Goal: Task Accomplishment & Management: Use online tool/utility

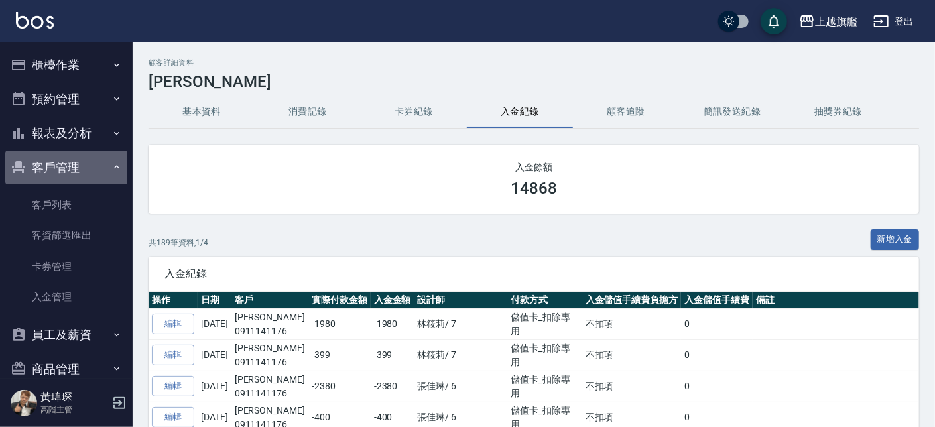
click at [76, 158] on button "客戶管理" at bounding box center [66, 167] width 122 height 34
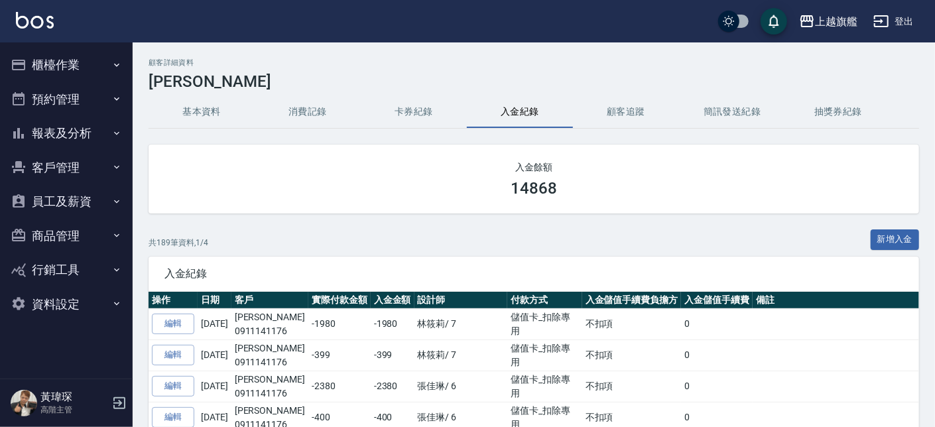
click at [68, 64] on button "櫃檯作業" at bounding box center [66, 65] width 122 height 34
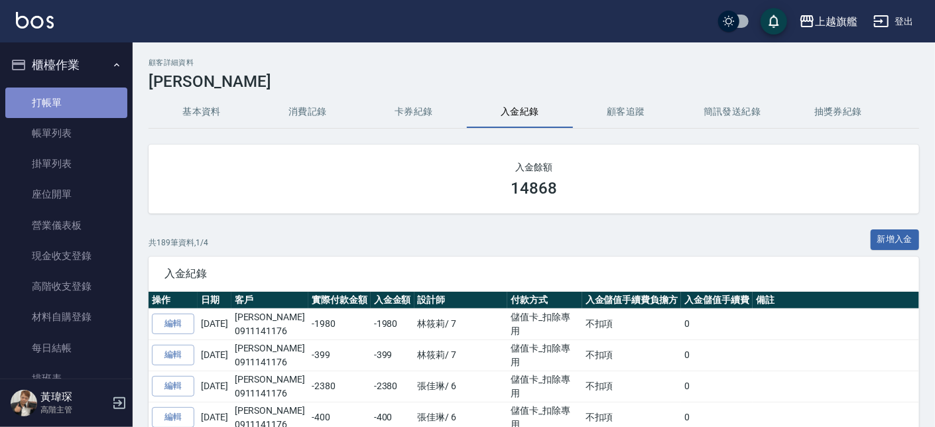
click at [66, 101] on link "打帳單" at bounding box center [66, 102] width 122 height 30
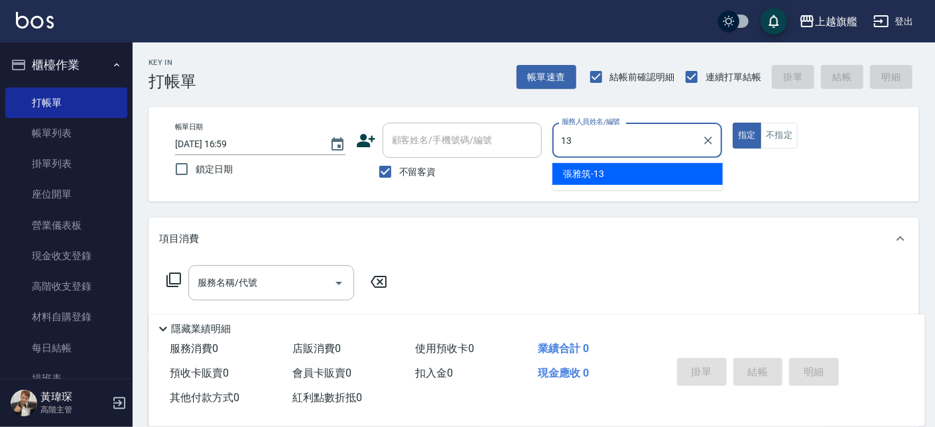
type input "[PERSON_NAME]-13"
type button "true"
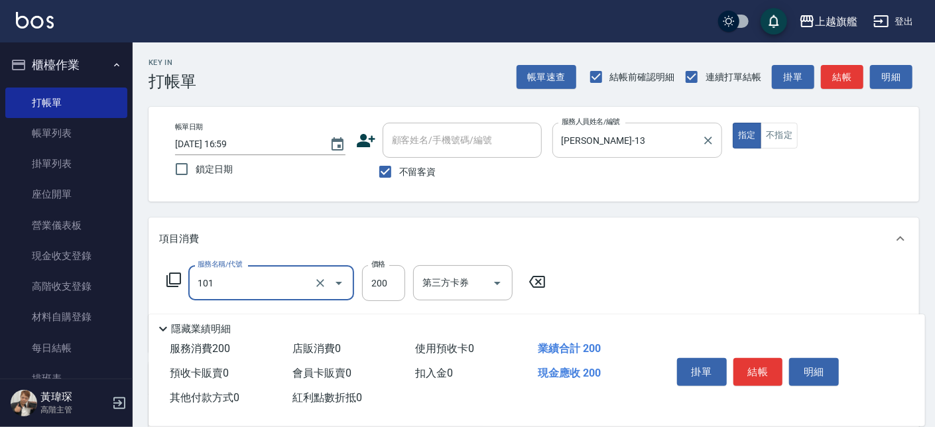
type input "一般洗(101)"
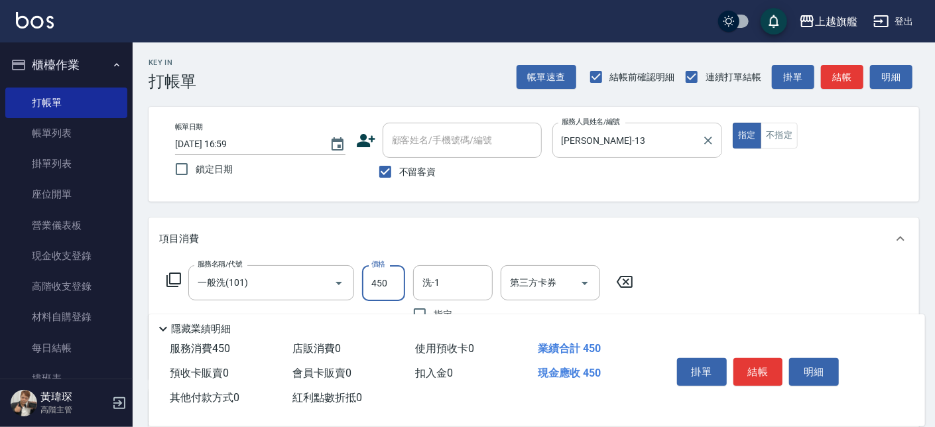
type input "450"
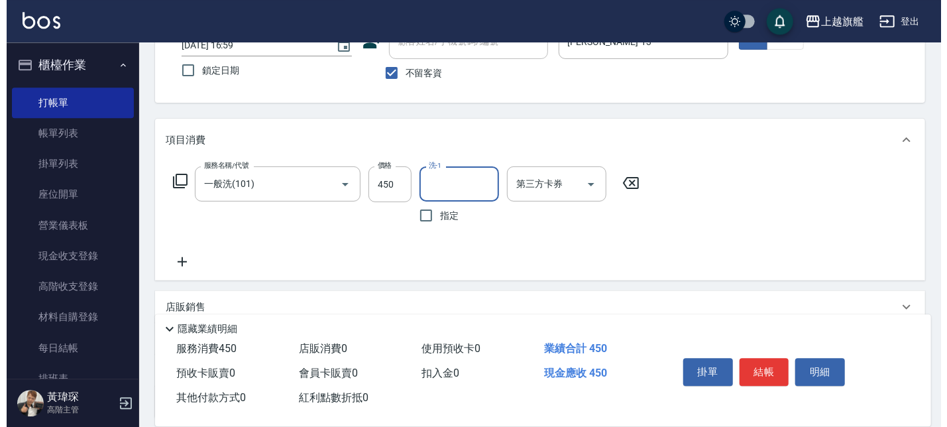
scroll to position [216, 0]
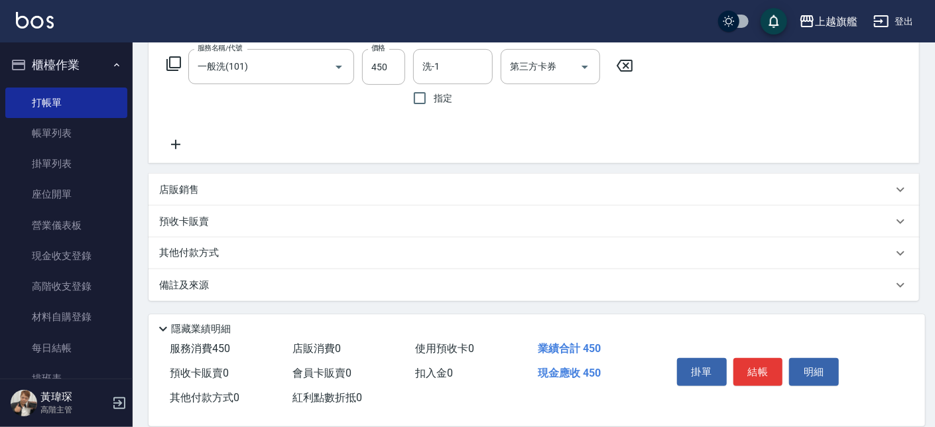
click at [182, 139] on icon at bounding box center [175, 145] width 33 height 16
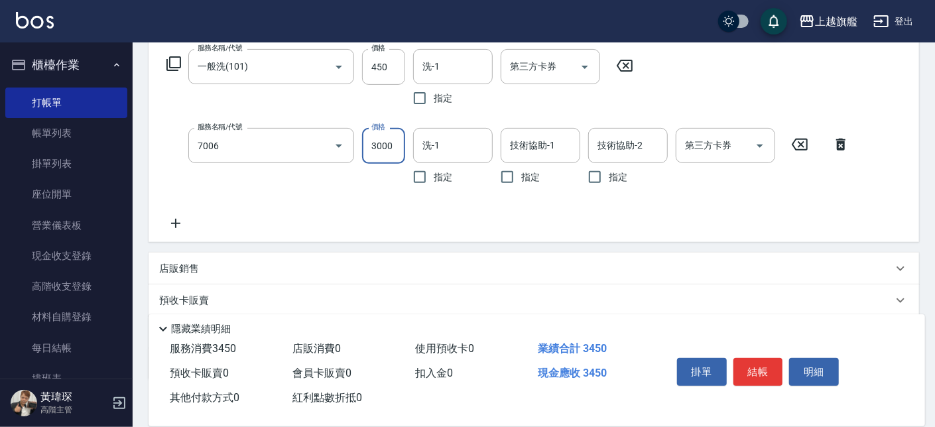
type input "重整(7006)"
type input "1000"
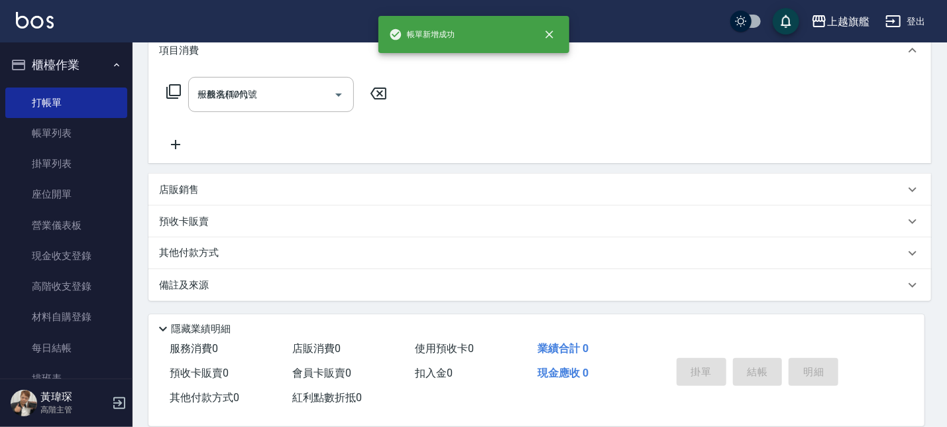
type input "[DATE] 17:00"
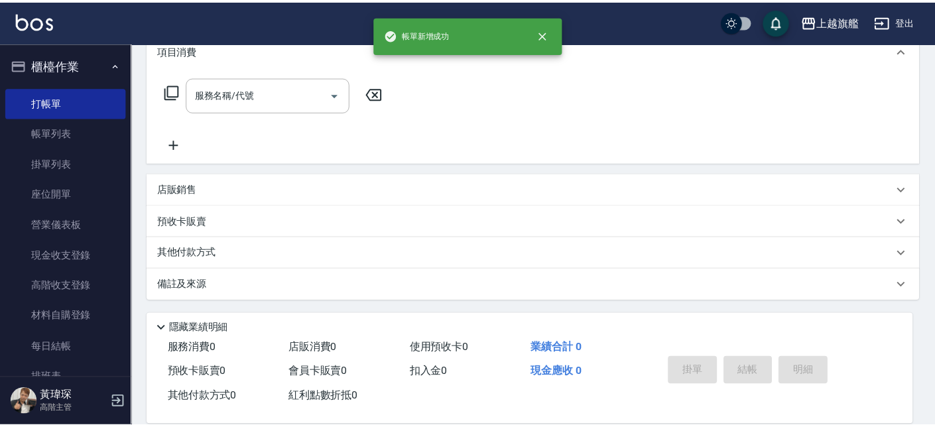
scroll to position [0, 0]
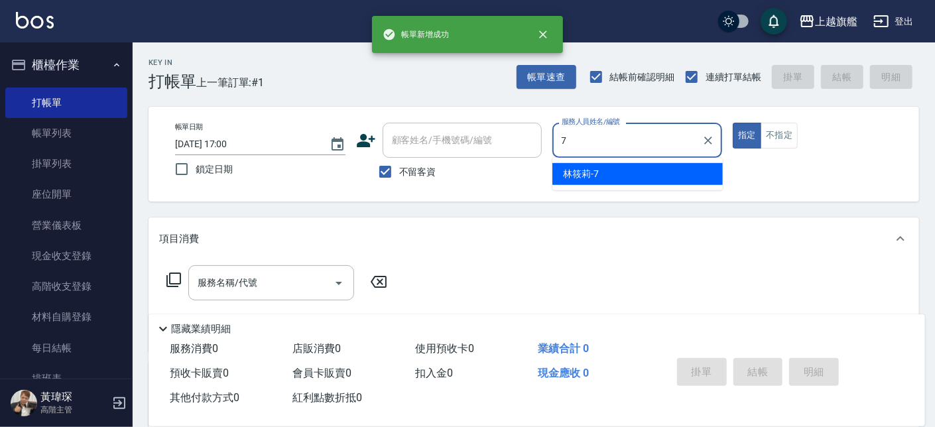
type input "[PERSON_NAME]-7"
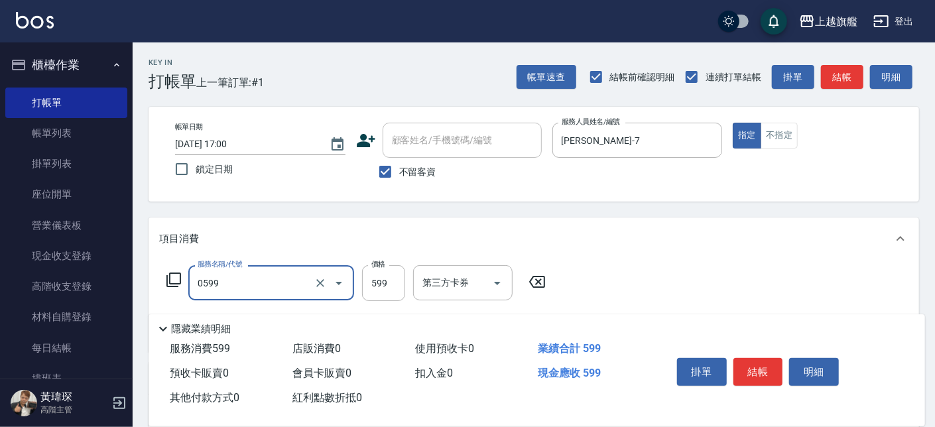
type input "去角質ITELY.(0599)"
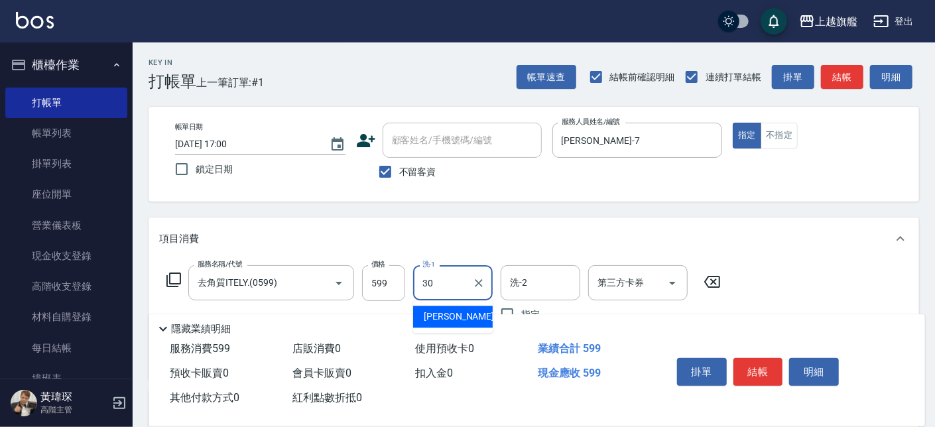
type input "[PERSON_NAME]-30"
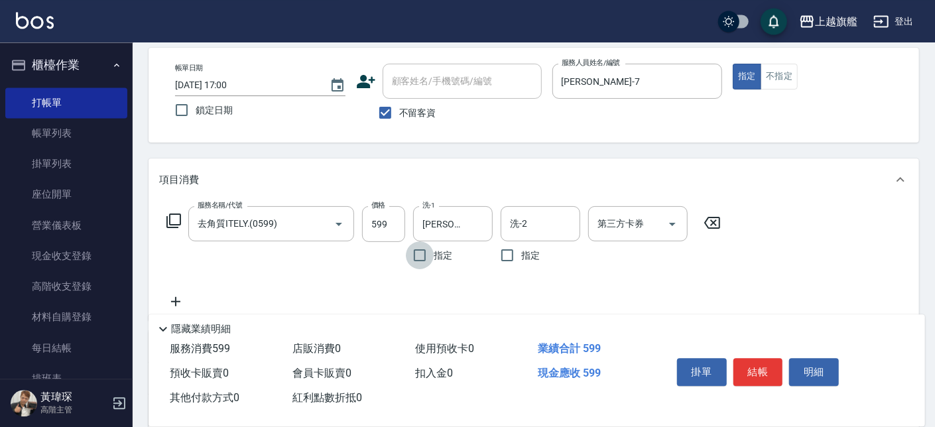
scroll to position [75, 0]
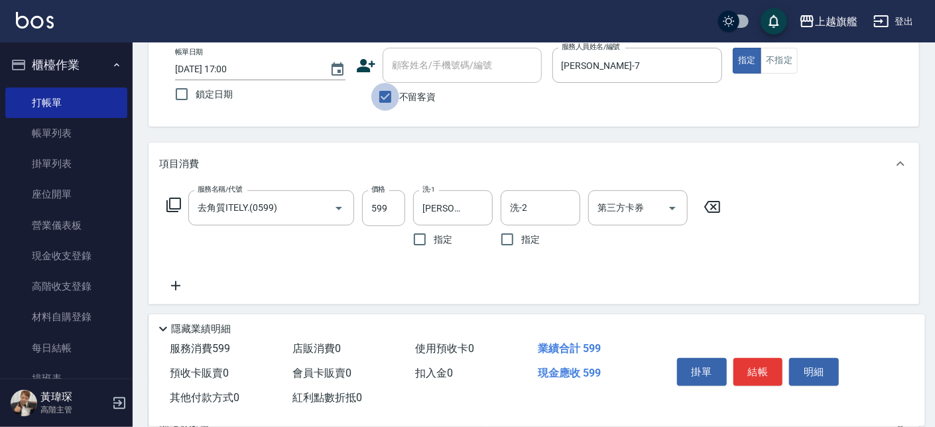
click at [392, 101] on input "不留客資" at bounding box center [385, 97] width 28 height 28
checkbox input "false"
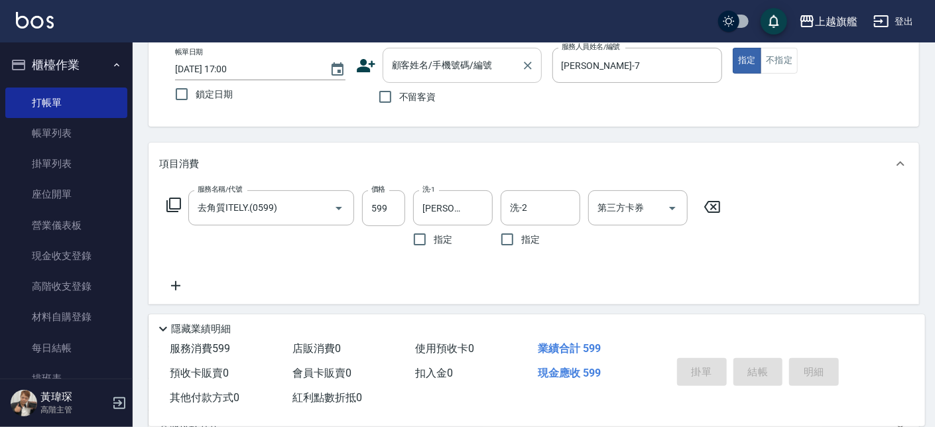
click at [410, 67] on input "顧客姓名/手機號碼/編號" at bounding box center [451, 65] width 127 height 23
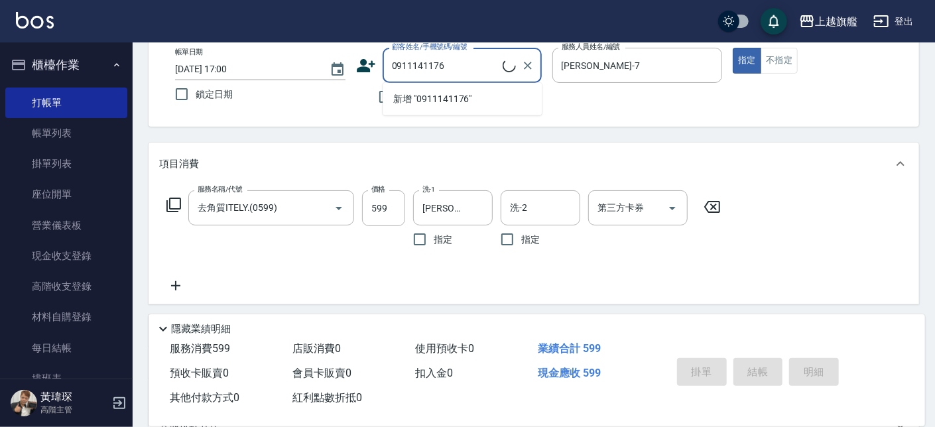
type input "[PERSON_NAME]/0911141176/null"
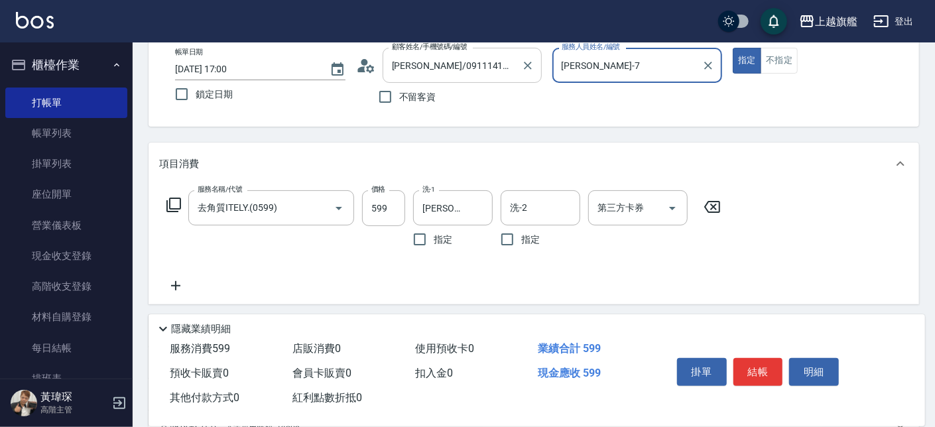
click at [732, 48] on button "指定" at bounding box center [746, 61] width 29 height 26
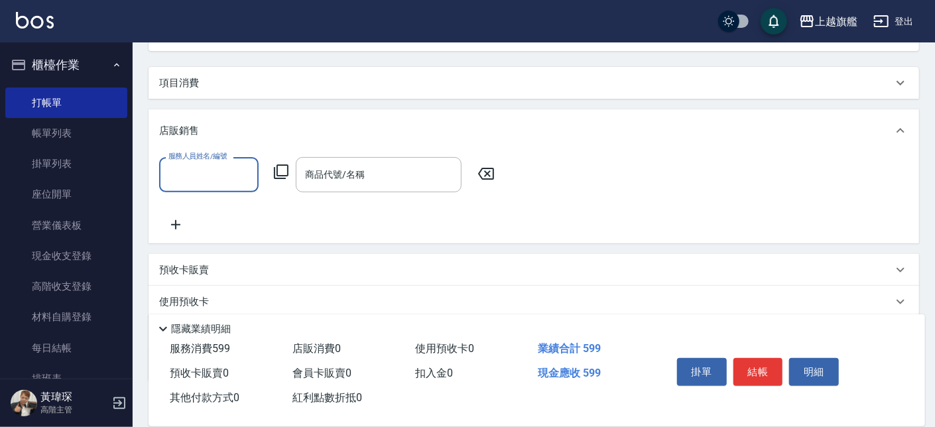
scroll to position [0, 0]
type input "7"
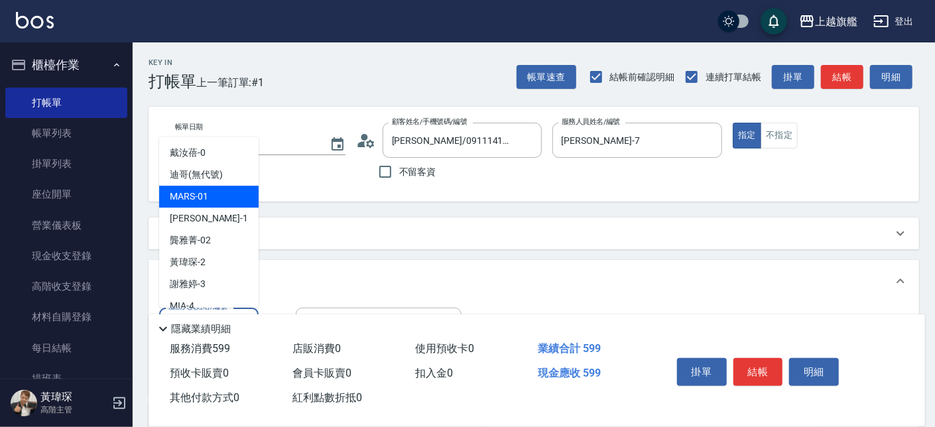
click at [323, 63] on div "Key In 打帳單 上一筆訂單:#1 帳單速查 結帳前確認明細 連續打單結帳 掛單 結帳 明細" at bounding box center [526, 66] width 786 height 48
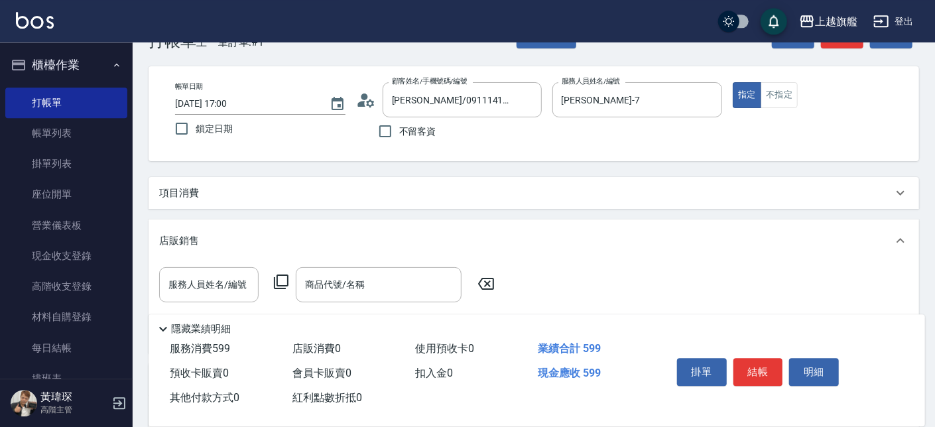
scroll to position [75, 0]
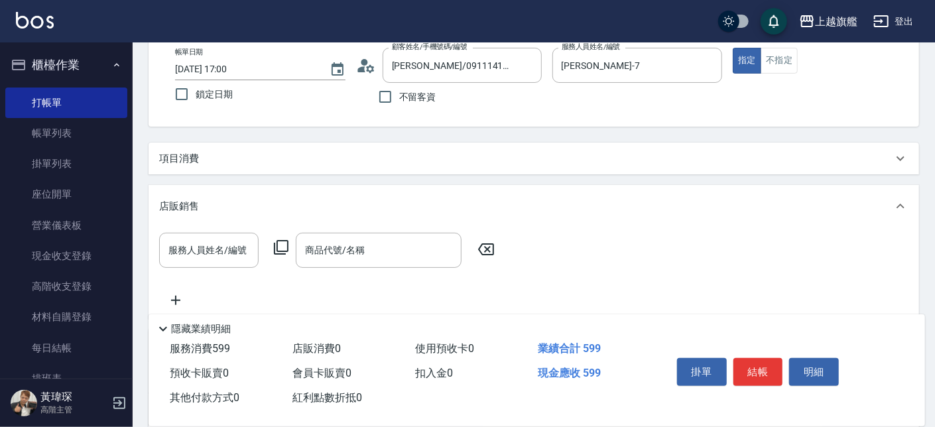
click at [202, 159] on div "項目消費" at bounding box center [525, 159] width 733 height 14
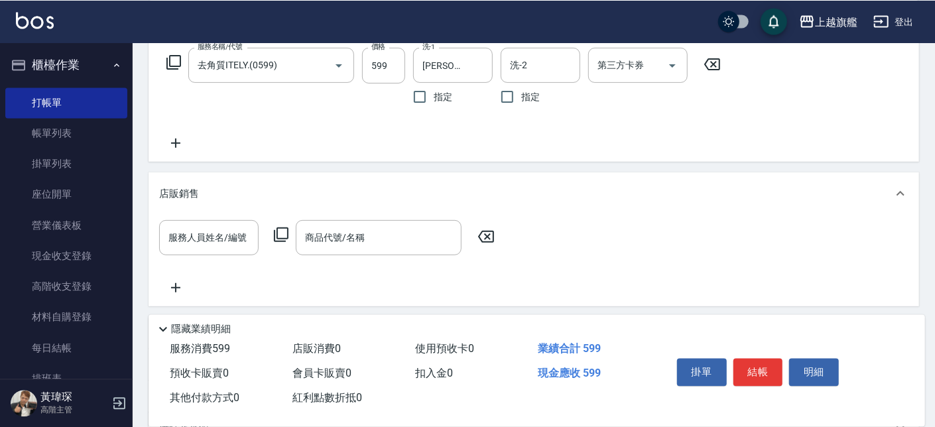
scroll to position [226, 0]
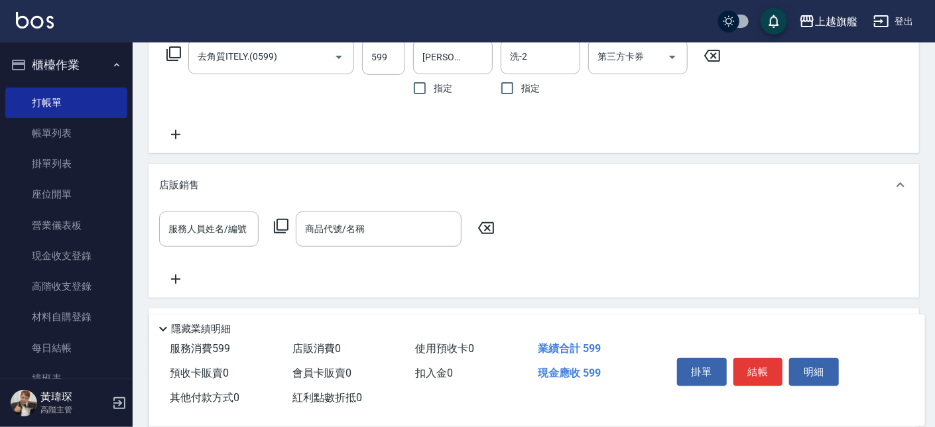
click at [180, 135] on icon at bounding box center [175, 135] width 33 height 16
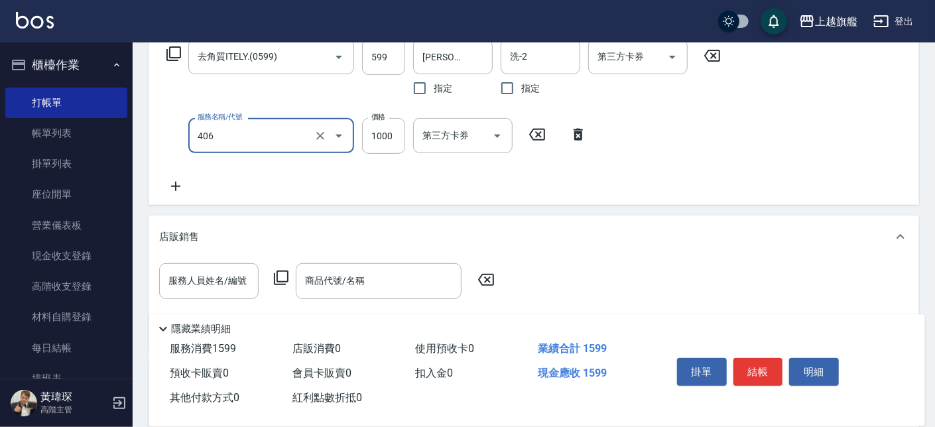
type input "水漾護1000(406)"
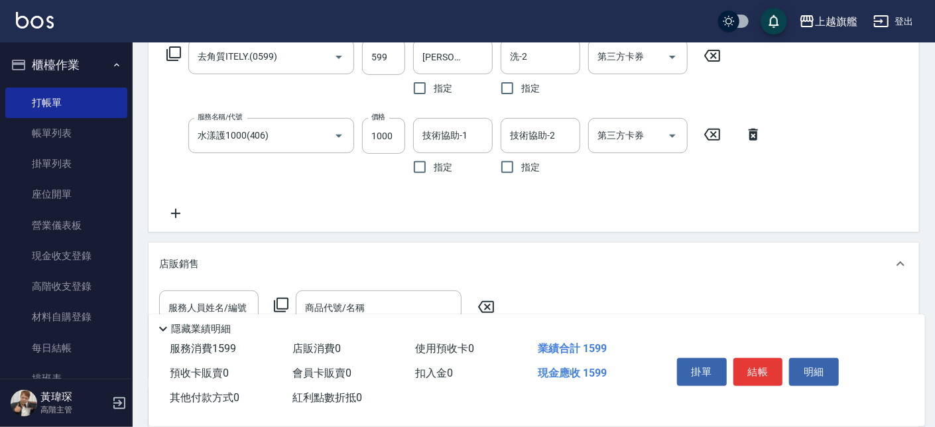
click at [171, 205] on div "服務名稱/代號 去角質ITELY.(0599) 服務名稱/代號 價格 599 價格 洗-1 [PERSON_NAME]-30 洗-1 指定 洗-2 洗-2 指…" at bounding box center [464, 130] width 610 height 182
click at [179, 213] on icon at bounding box center [175, 213] width 9 height 9
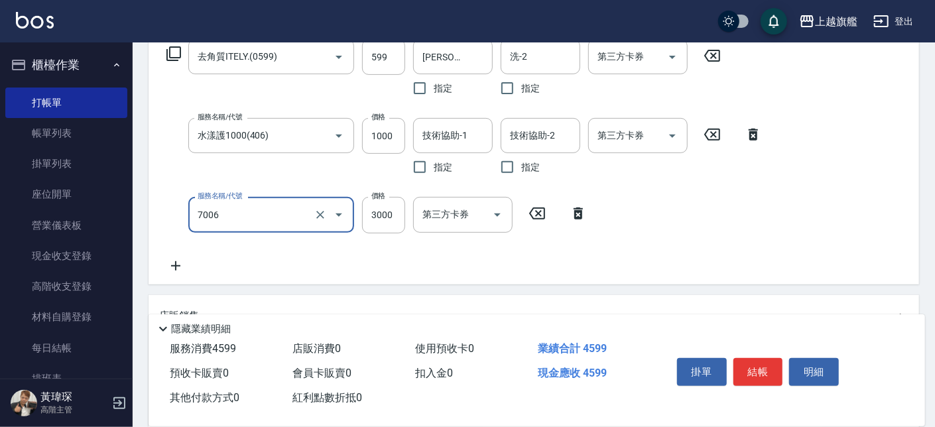
type input "重整(7006)"
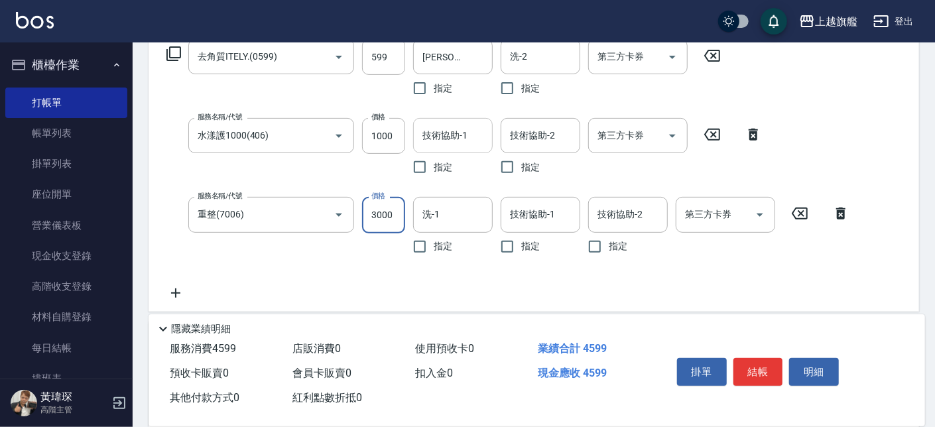
click at [469, 138] on input "技術協助-1" at bounding box center [453, 135] width 68 height 23
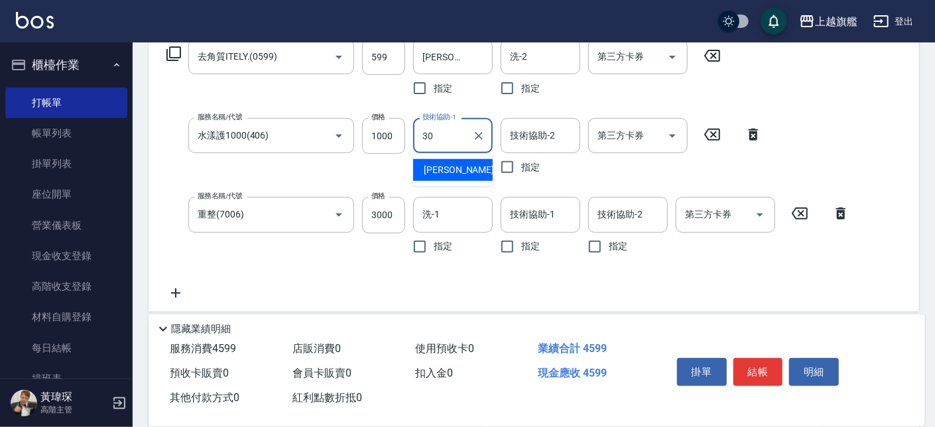
click at [459, 165] on span "[PERSON_NAME]-30" at bounding box center [466, 170] width 84 height 14
type input "[PERSON_NAME]-30"
click at [443, 211] on input "洗-1" at bounding box center [453, 214] width 68 height 23
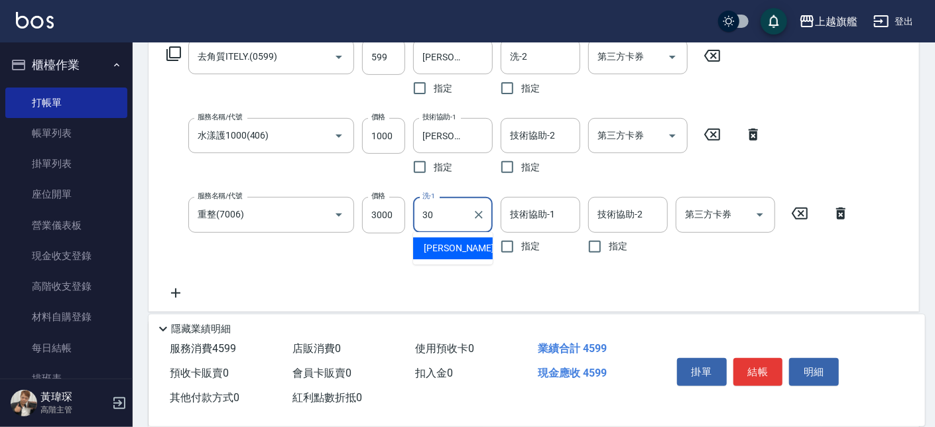
click at [443, 241] on span "[PERSON_NAME]-30" at bounding box center [466, 248] width 84 height 14
type input "[PERSON_NAME]-30"
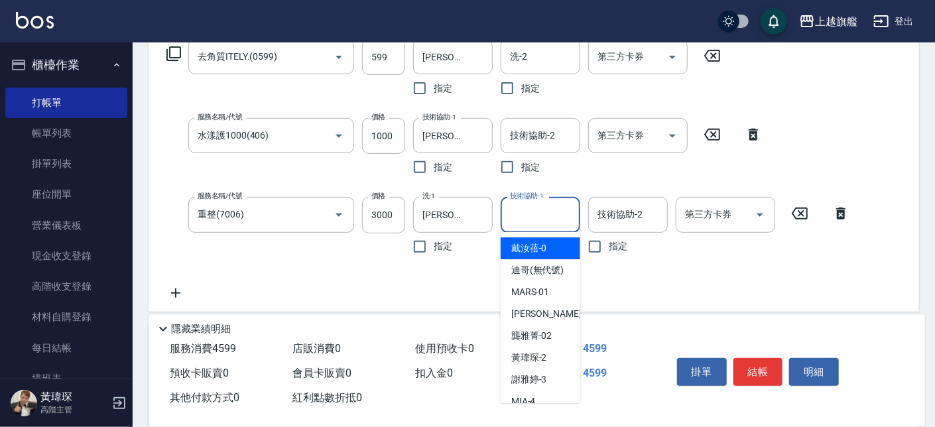
click at [532, 214] on input "技術協助-1" at bounding box center [540, 214] width 68 height 23
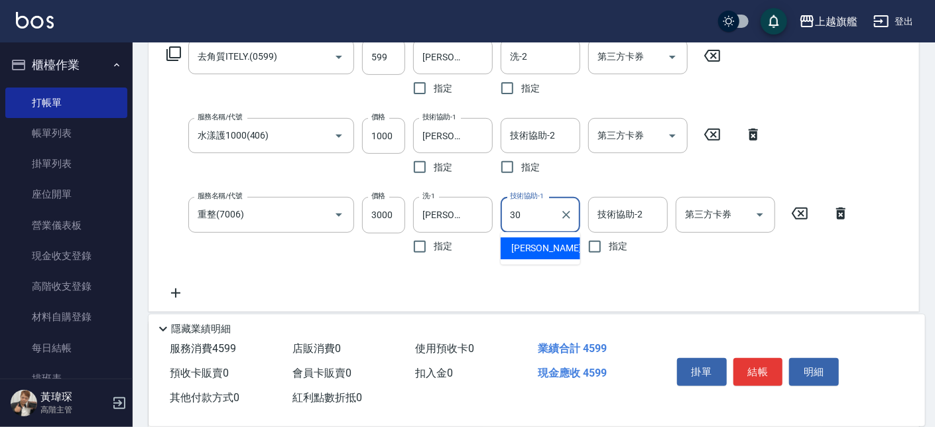
click at [524, 243] on span "[PERSON_NAME]-30" at bounding box center [553, 248] width 84 height 14
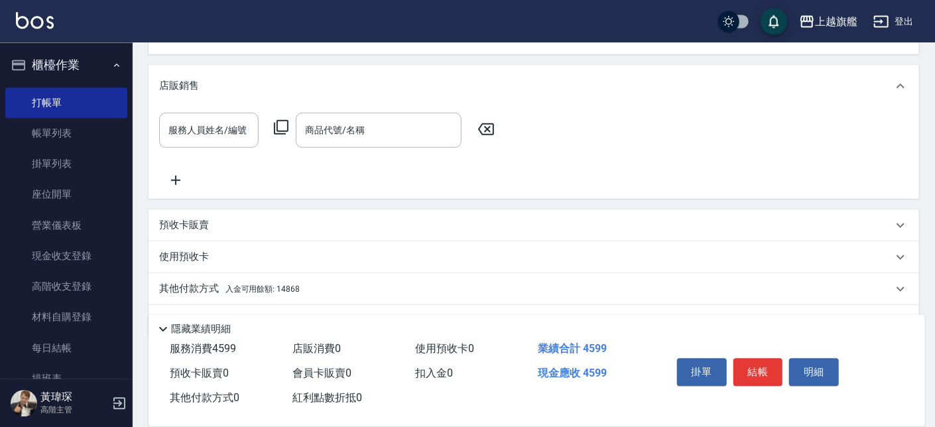
scroll to position [518, 0]
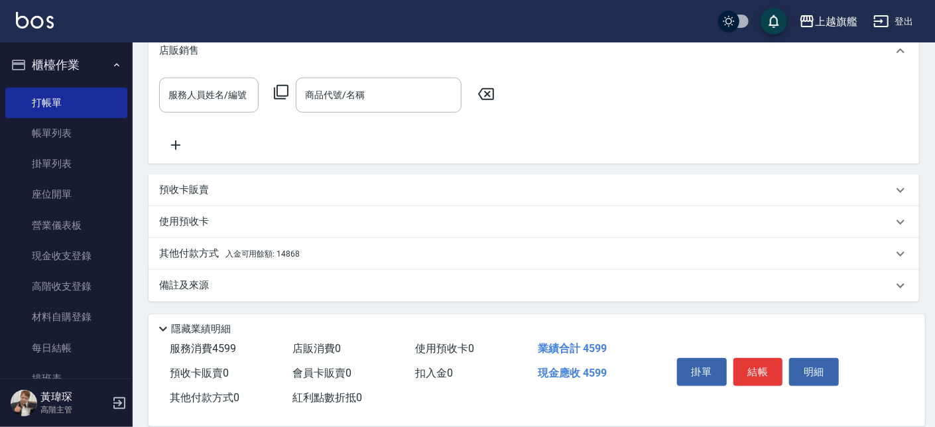
type input "[PERSON_NAME]-30"
click at [265, 249] on span "入金可用餘額: 14868" at bounding box center [262, 253] width 74 height 9
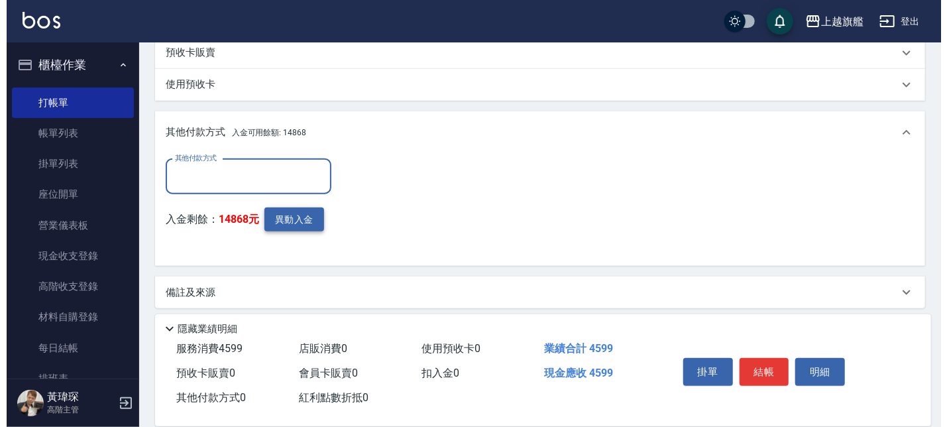
scroll to position [663, 0]
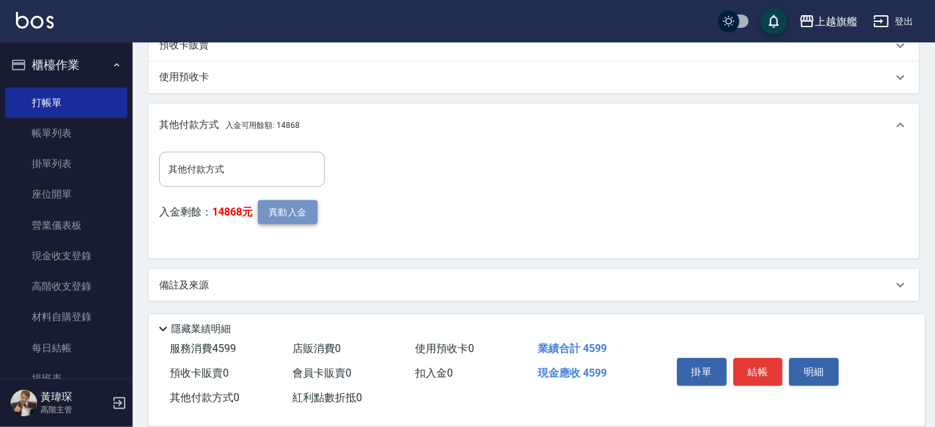
click at [296, 203] on button "異動入金" at bounding box center [288, 212] width 60 height 25
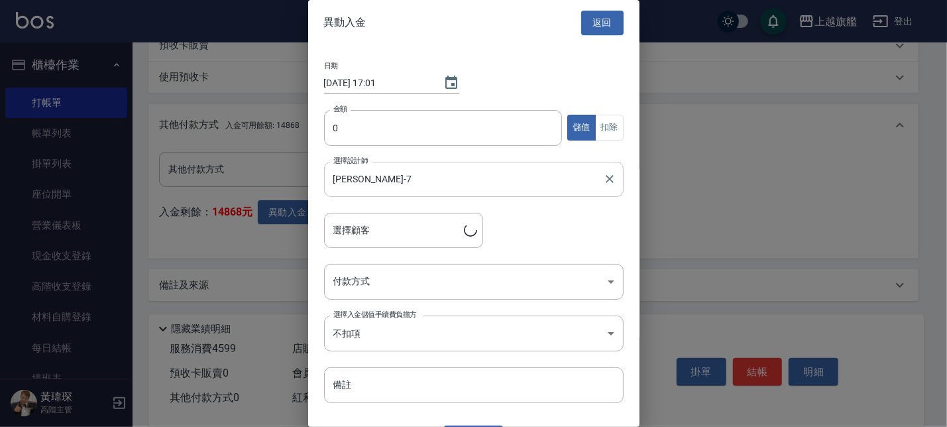
type input "[PERSON_NAME]/0911141176"
click at [367, 139] on input "0" at bounding box center [443, 128] width 239 height 36
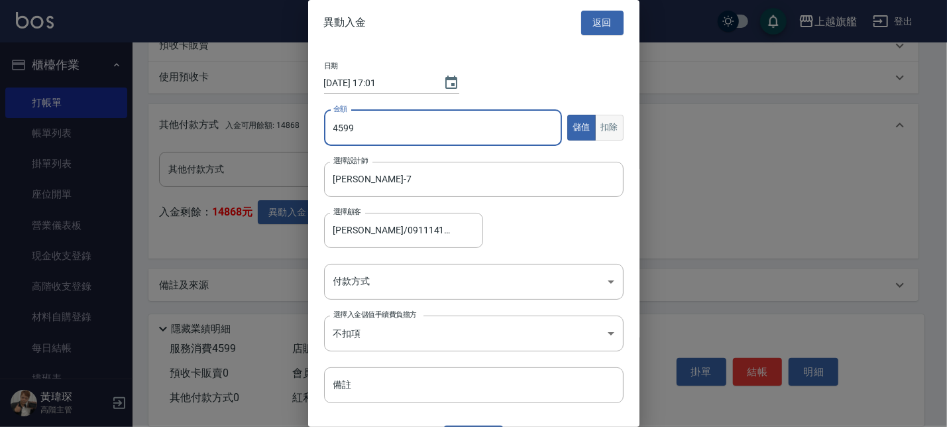
type input "4599"
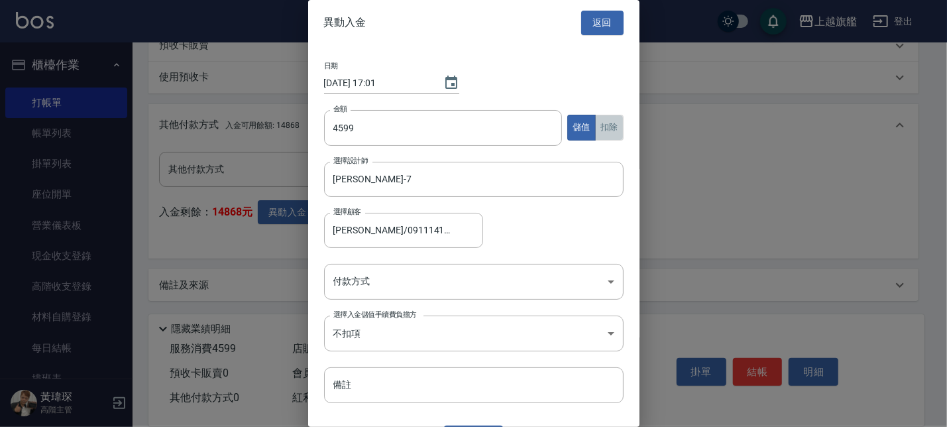
click at [595, 126] on button "扣除" at bounding box center [609, 128] width 29 height 26
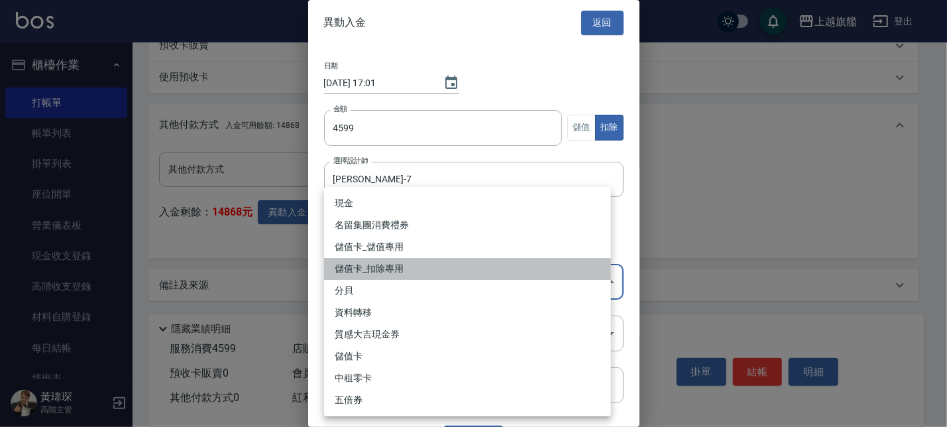
click at [369, 272] on li "儲值卡_扣除專用" at bounding box center [467, 269] width 287 height 22
type input "儲值卡_扣除專用"
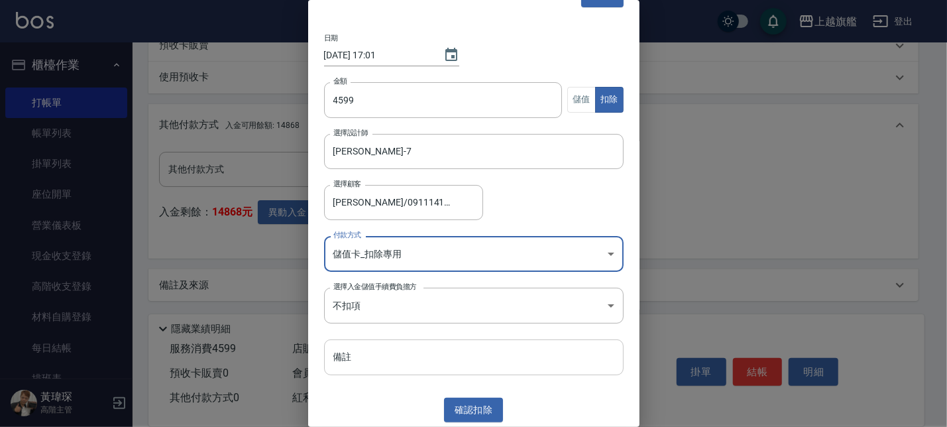
scroll to position [29, 0]
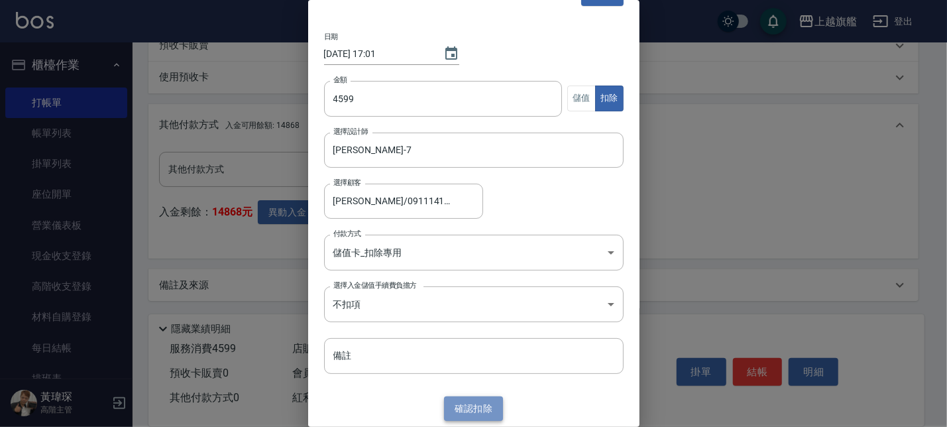
click at [454, 414] on button "確認 扣除" at bounding box center [474, 408] width 60 height 25
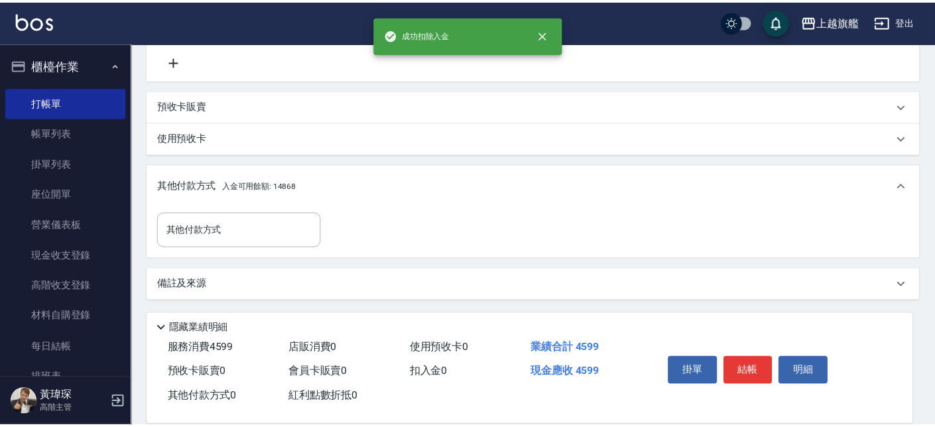
scroll to position [601, 0]
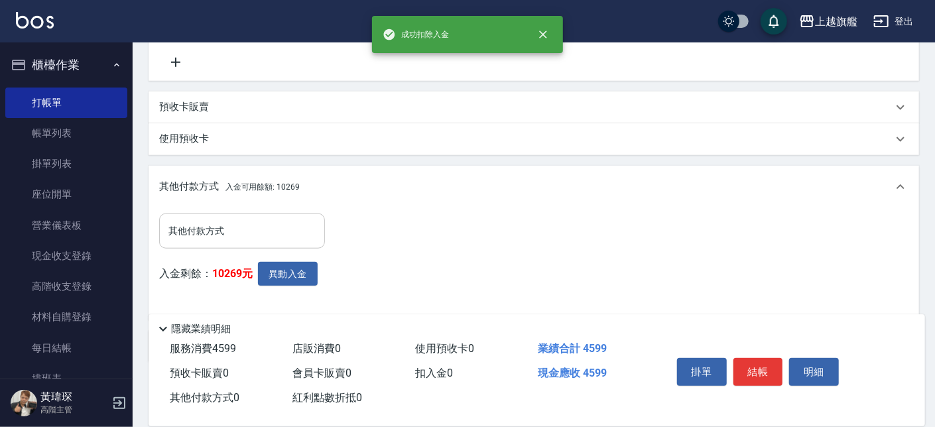
click at [235, 232] on input "其他付款方式" at bounding box center [242, 230] width 154 height 23
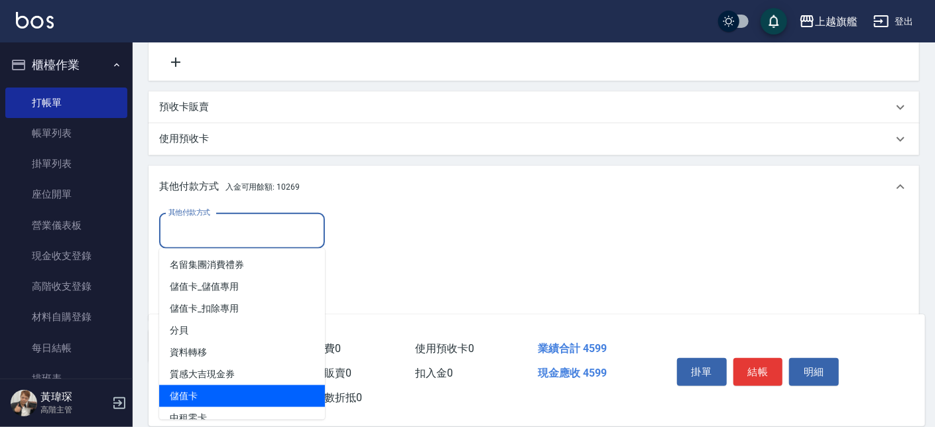
click at [220, 392] on span "儲值卡" at bounding box center [242, 396] width 166 height 22
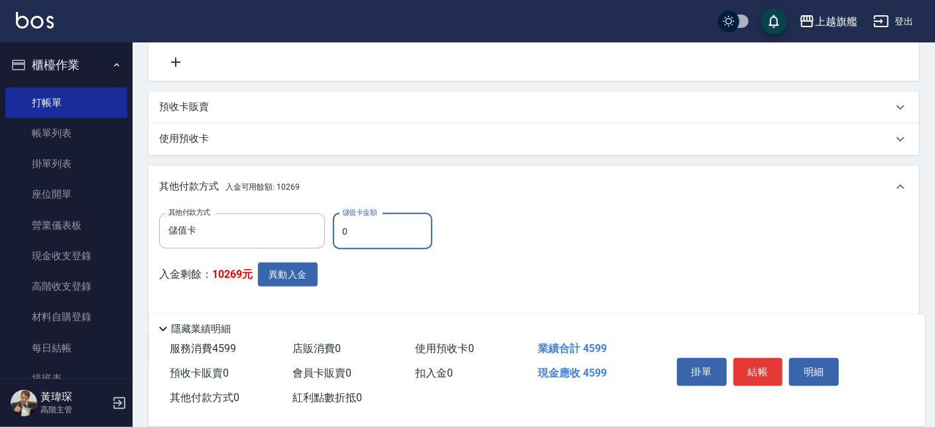
type input "儲值卡"
drag, startPoint x: 388, startPoint y: 223, endPoint x: 306, endPoint y: 227, distance: 82.9
click at [333, 227] on input "0" at bounding box center [382, 231] width 99 height 36
type input "4599"
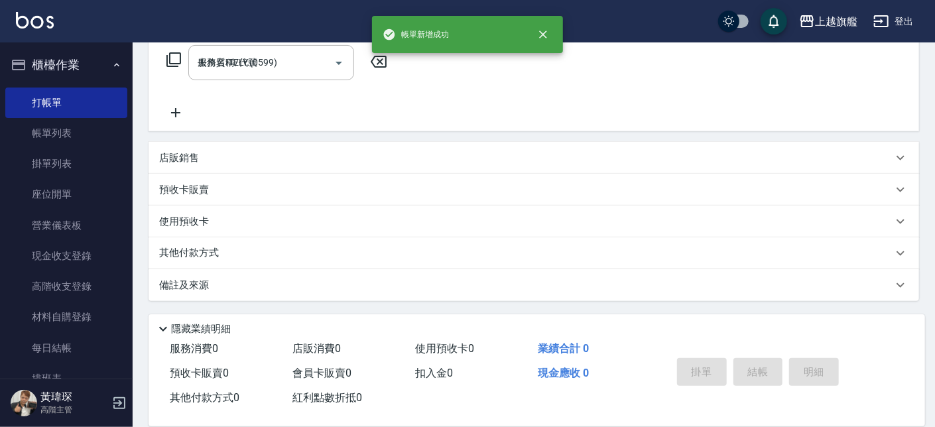
type input "[DATE] 17:01"
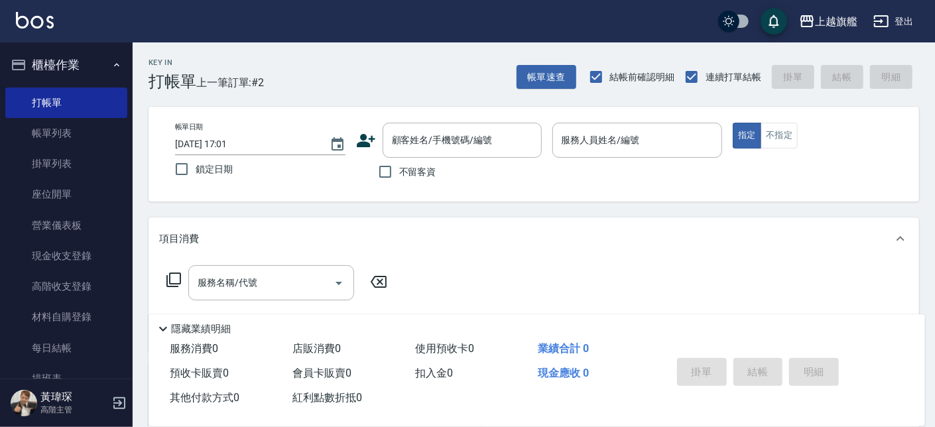
click at [407, 176] on span "不留客資" at bounding box center [417, 172] width 37 height 14
click at [399, 176] on input "不留客資" at bounding box center [385, 172] width 28 height 28
checkbox input "true"
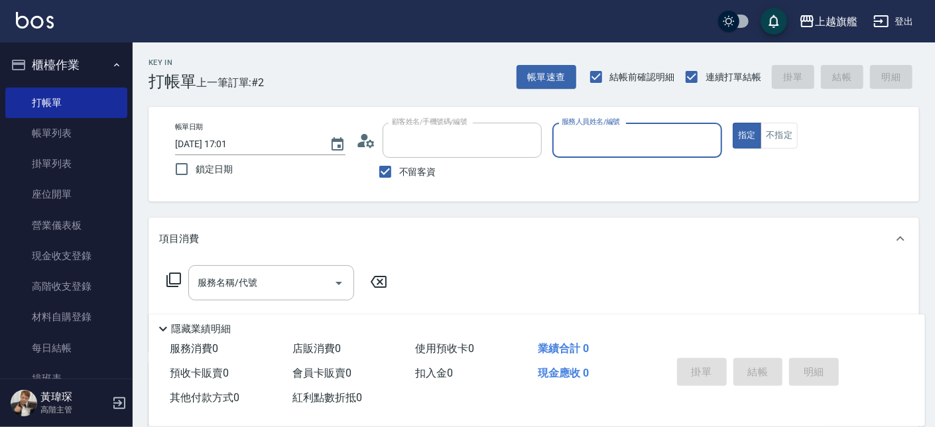
type input "[PERSON_NAME]/0975692319/"
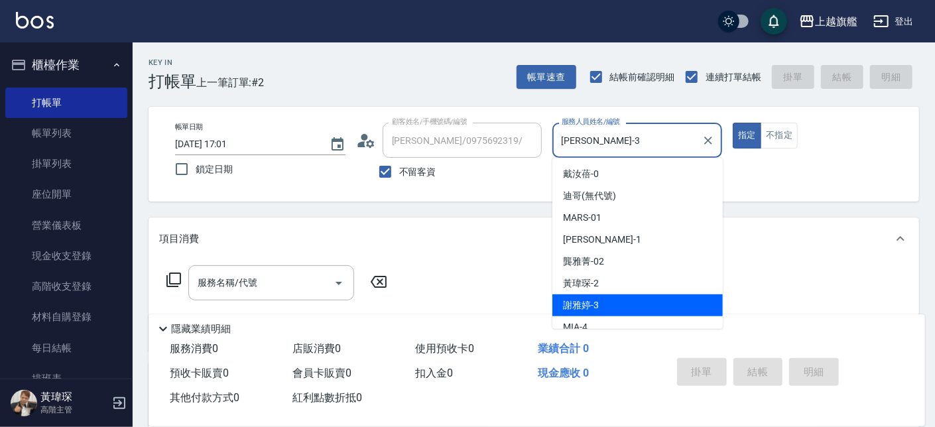
drag, startPoint x: 615, startPoint y: 139, endPoint x: 527, endPoint y: 143, distance: 88.3
click at [558, 143] on input "[PERSON_NAME]-3" at bounding box center [627, 140] width 139 height 23
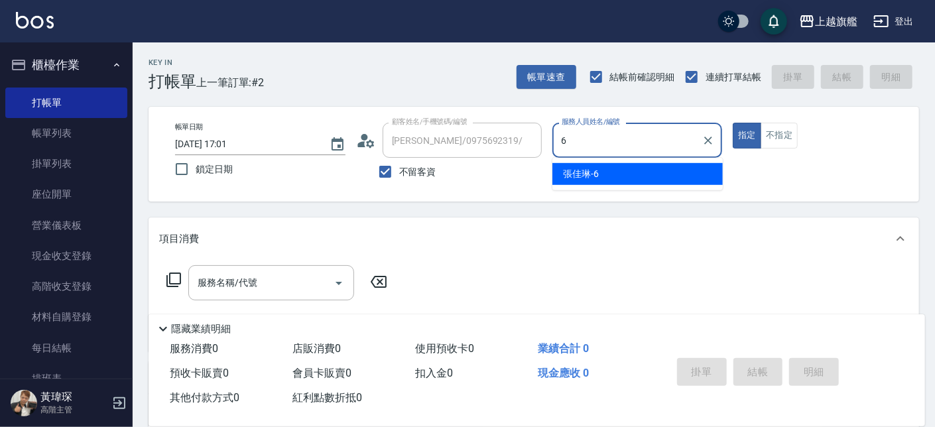
type input "[PERSON_NAME]-6"
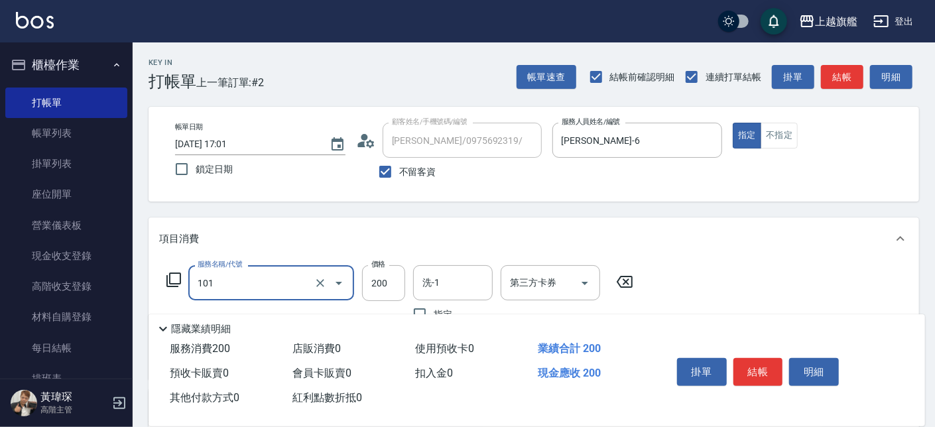
type input "一般洗(101)"
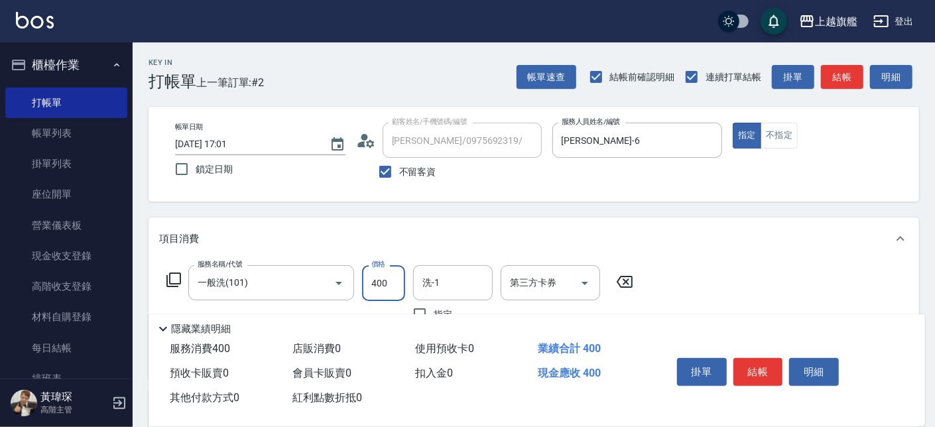
type input "400"
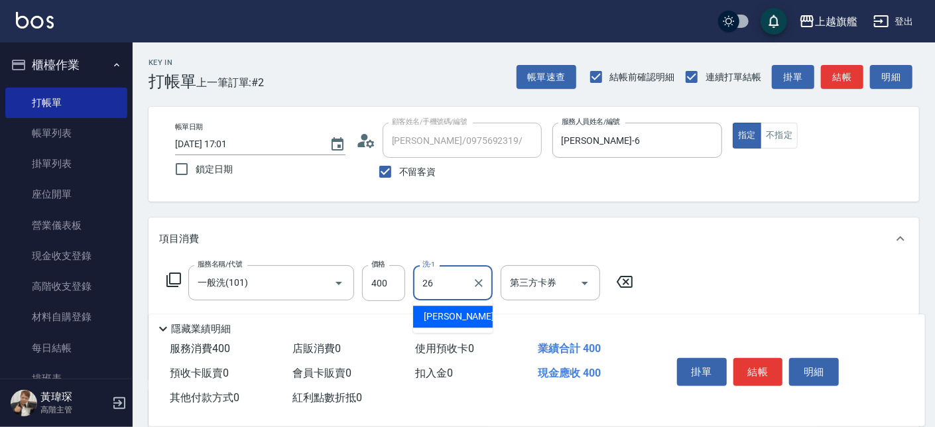
type input "[PERSON_NAME]-26"
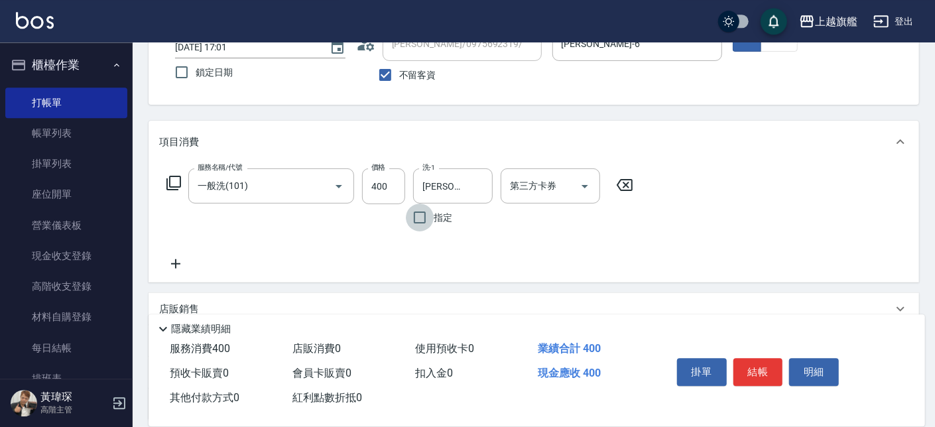
scroll to position [75, 0]
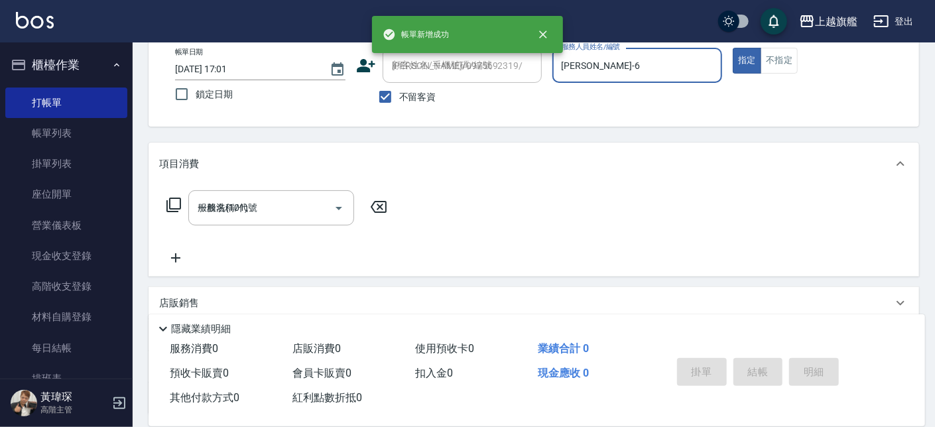
type input "[DATE] 17:03"
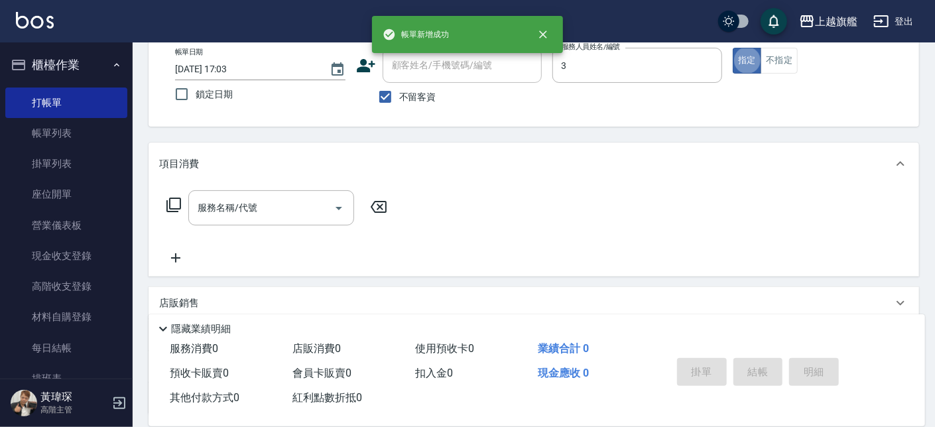
type input "[PERSON_NAME]-3"
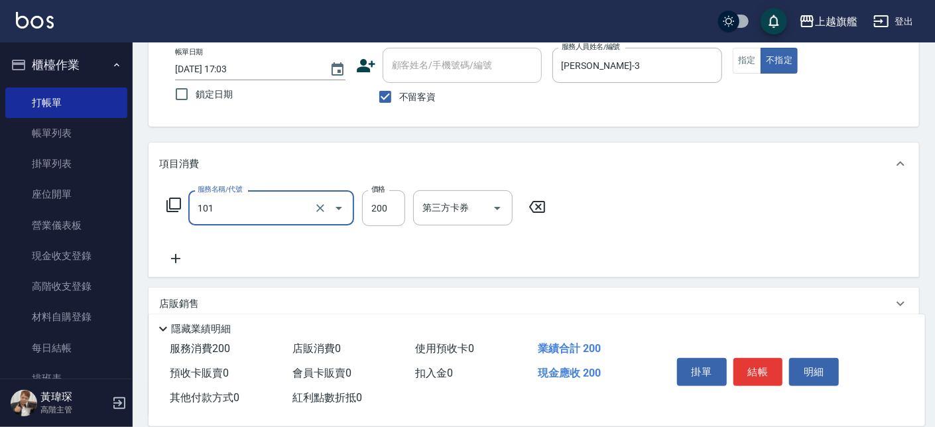
type input "一般洗(101)"
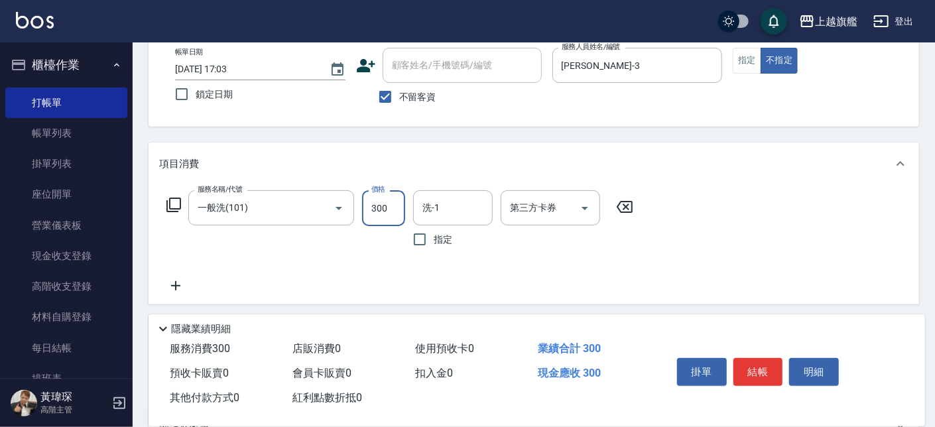
type input "300"
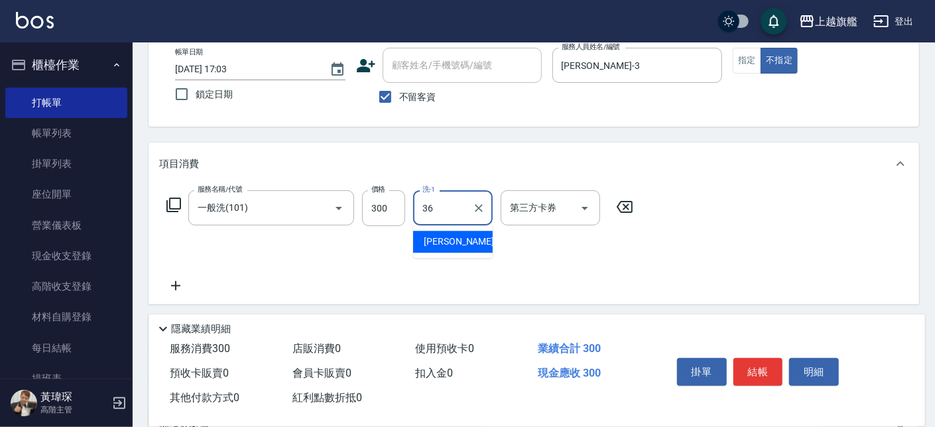
type input "[PERSON_NAME]-36"
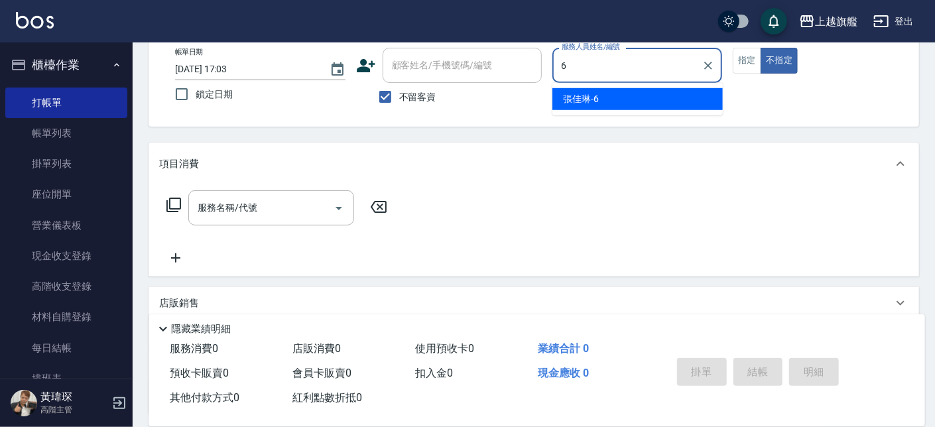
type input "[PERSON_NAME]-6"
type button "false"
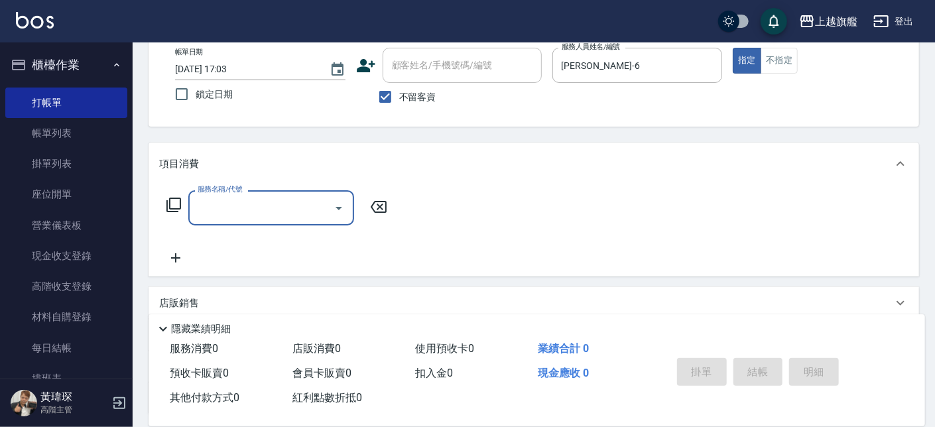
type input "1"
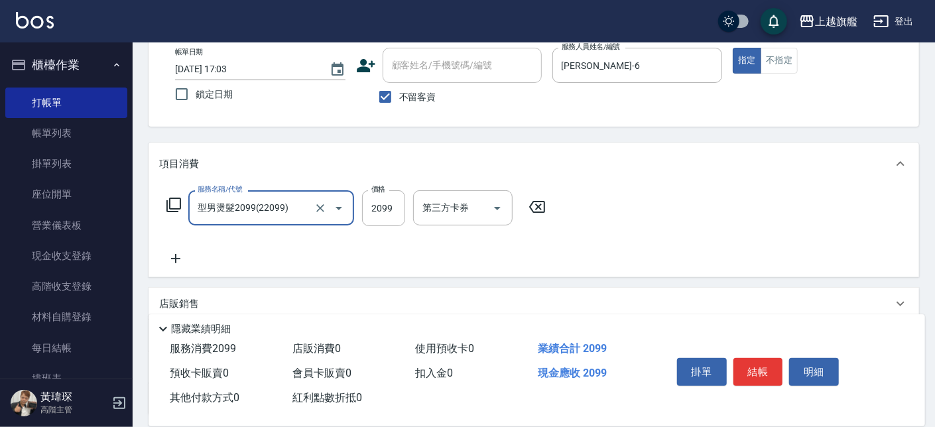
type input "型男燙髮2099(22099)"
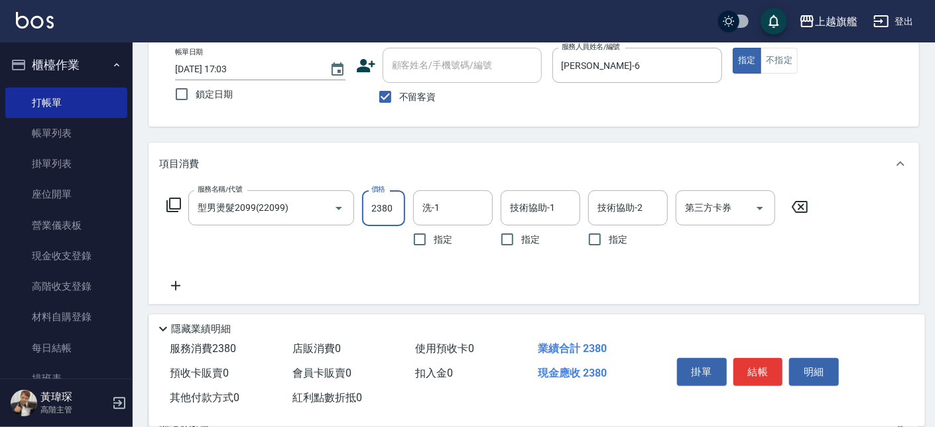
type input "2380"
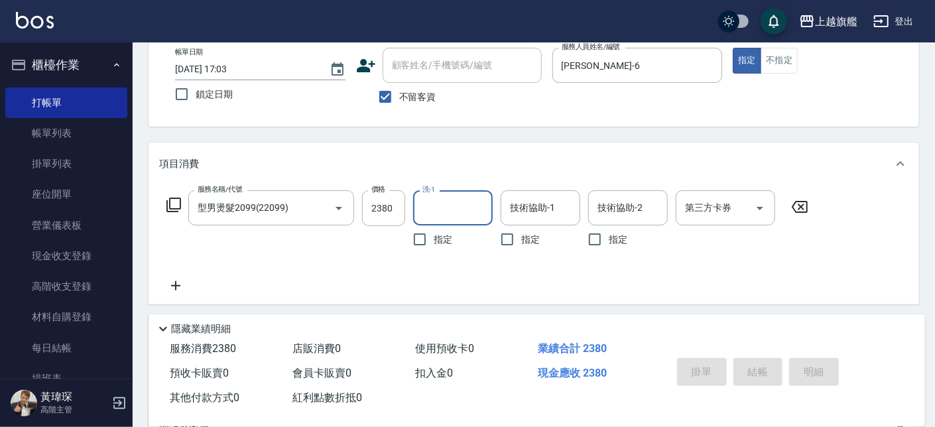
type input "[DATE] 17:04"
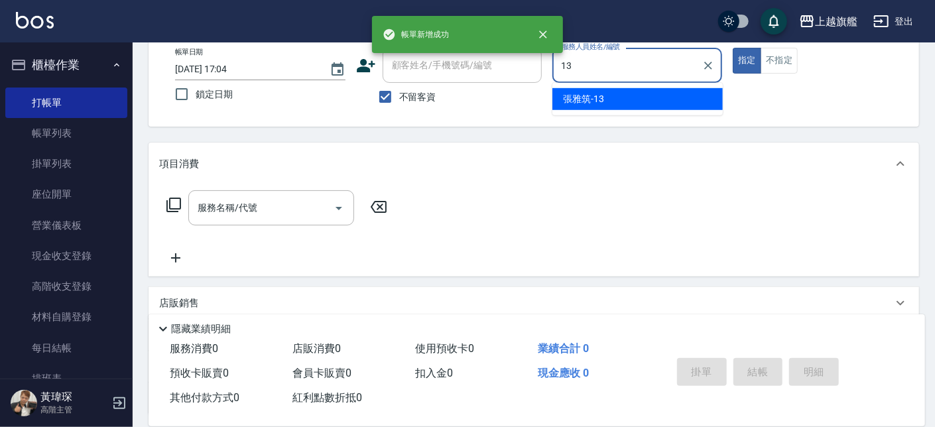
type input "[PERSON_NAME]-13"
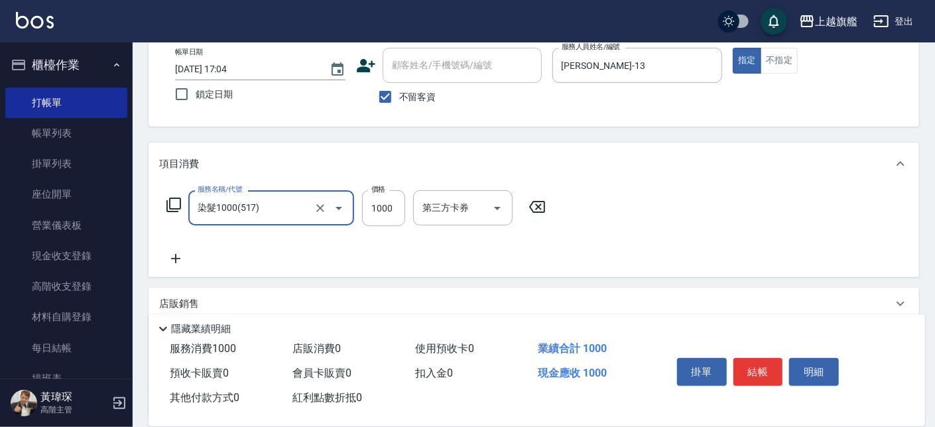
type input "染髮1000(517)"
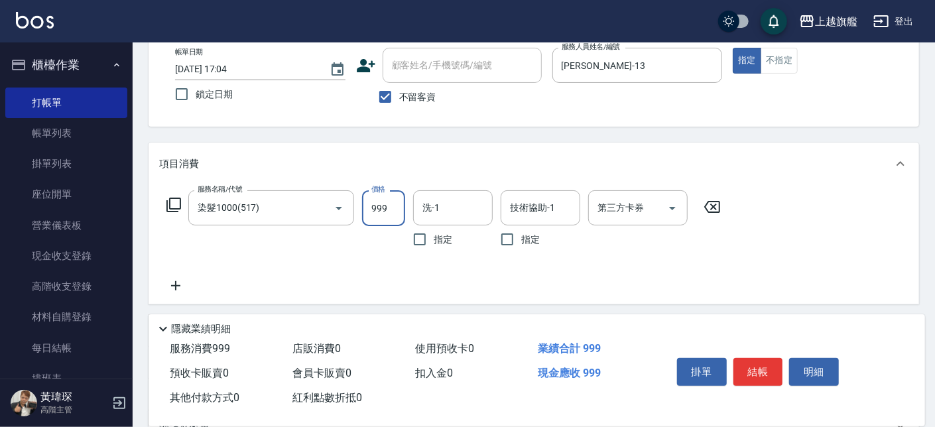
type input "999"
click at [173, 278] on icon at bounding box center [175, 286] width 33 height 16
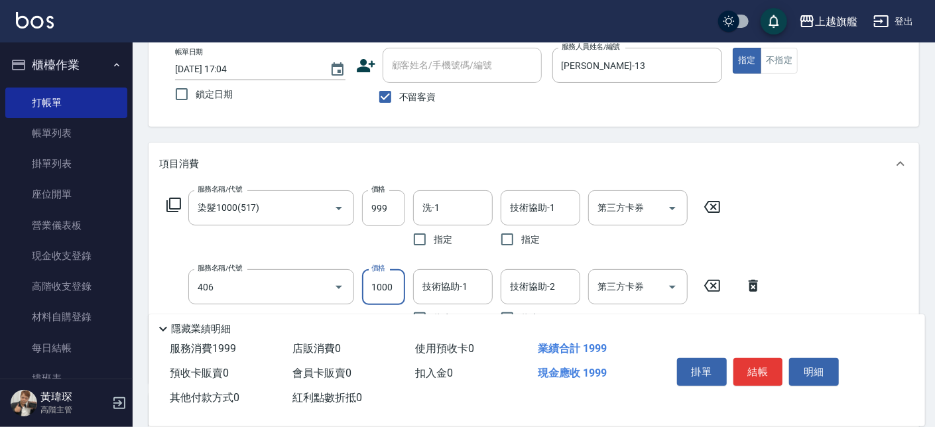
type input "水漾護1000(406)"
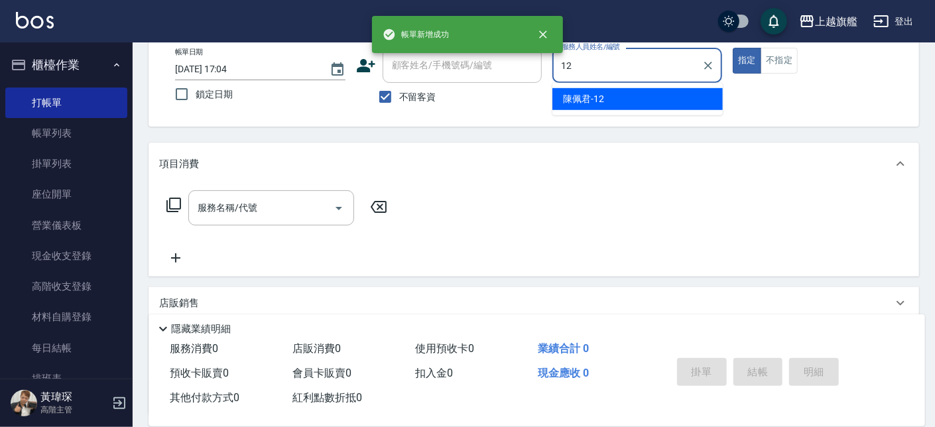
type input "[PERSON_NAME]-12"
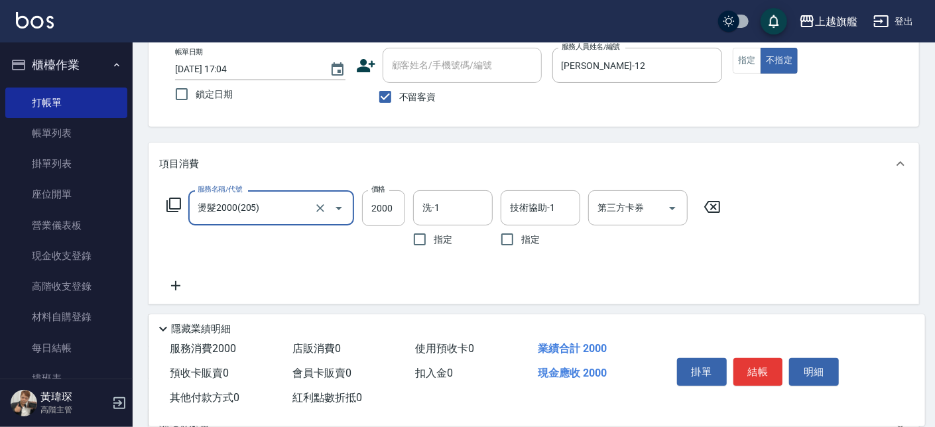
type input "燙髮2000(205)"
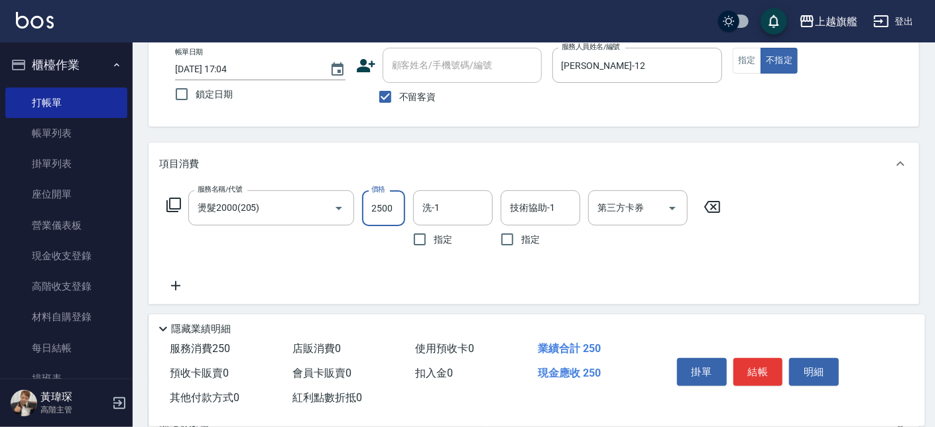
type input "2500"
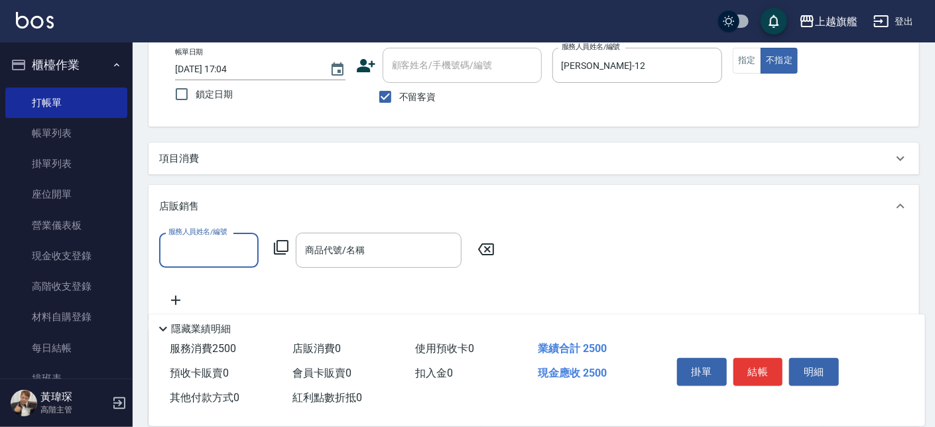
scroll to position [1, 0]
type input "[PERSON_NAME]-12"
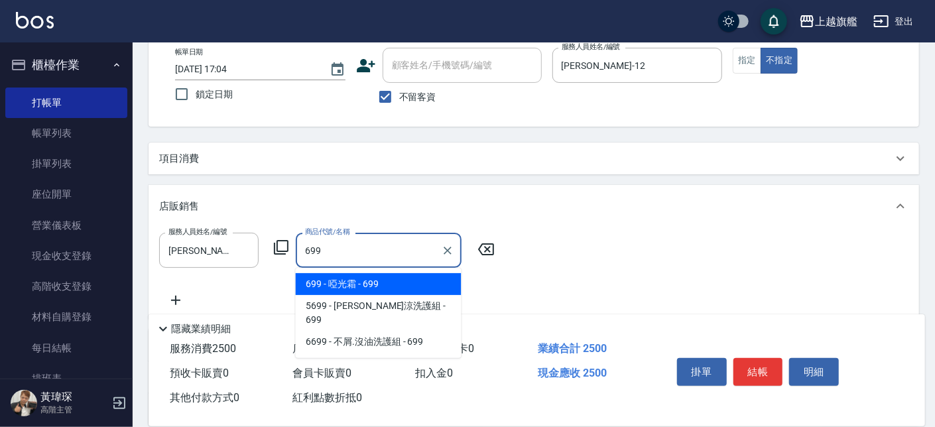
type input "啞光霜"
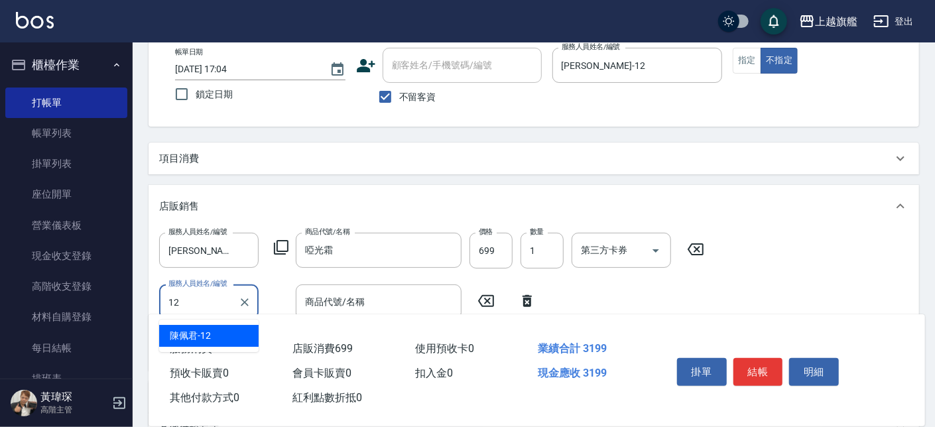
type input "[PERSON_NAME]-12"
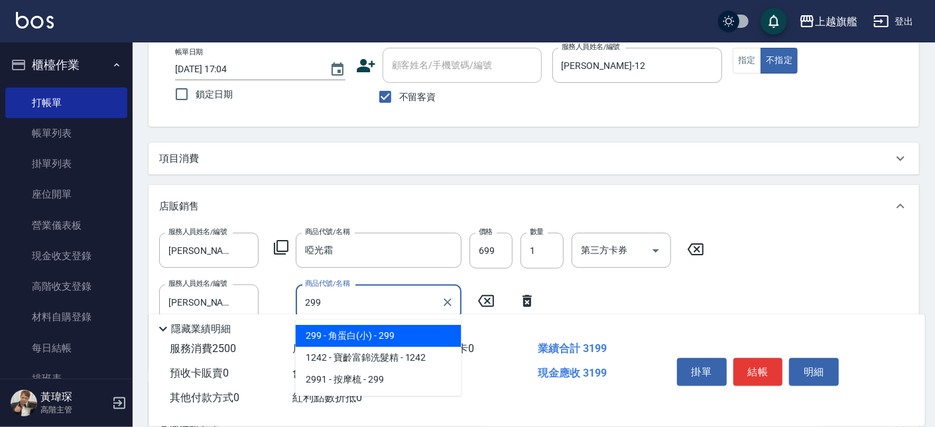
type input "角蛋白(小)"
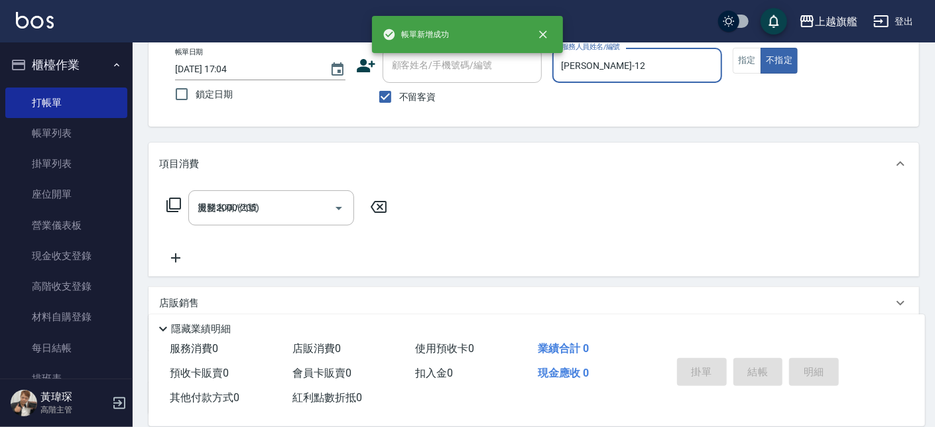
type input "[DATE] 17:05"
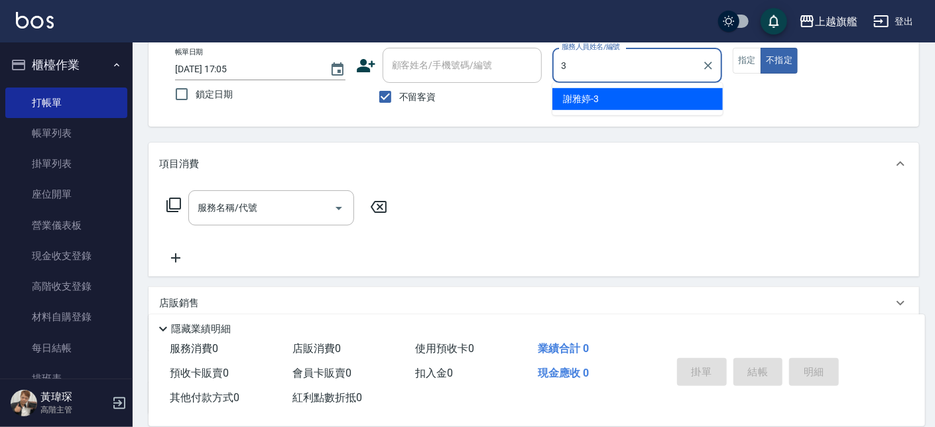
type input "[PERSON_NAME]-3"
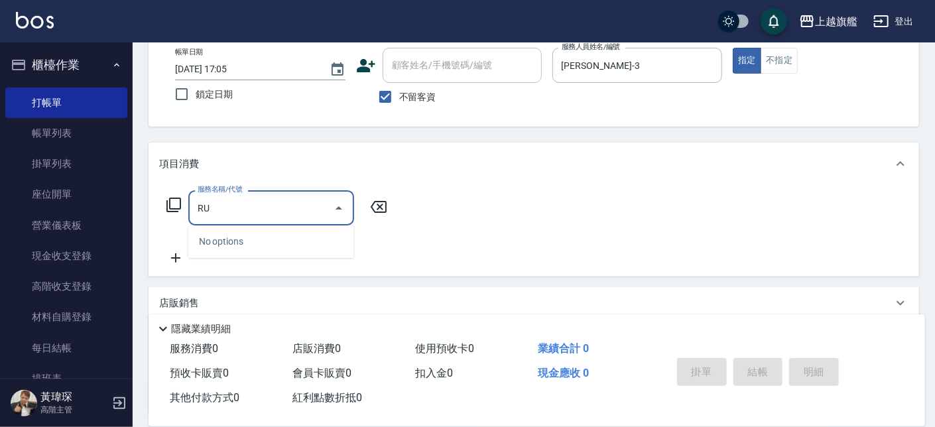
type input "R"
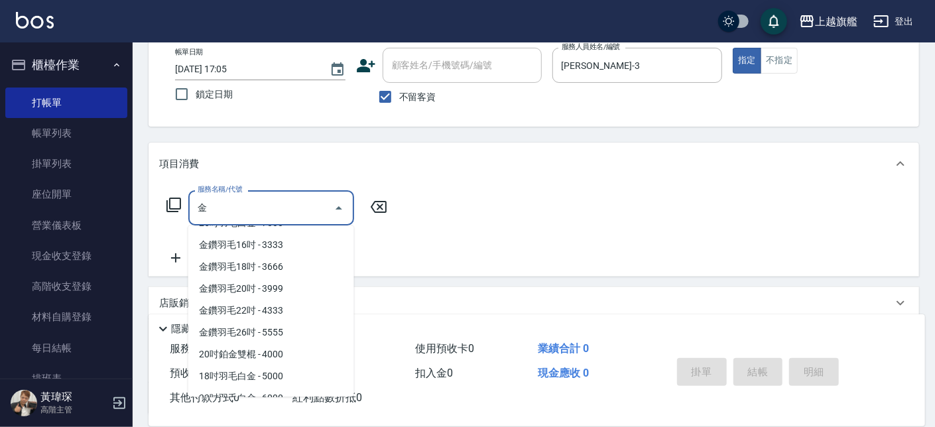
scroll to position [400, 0]
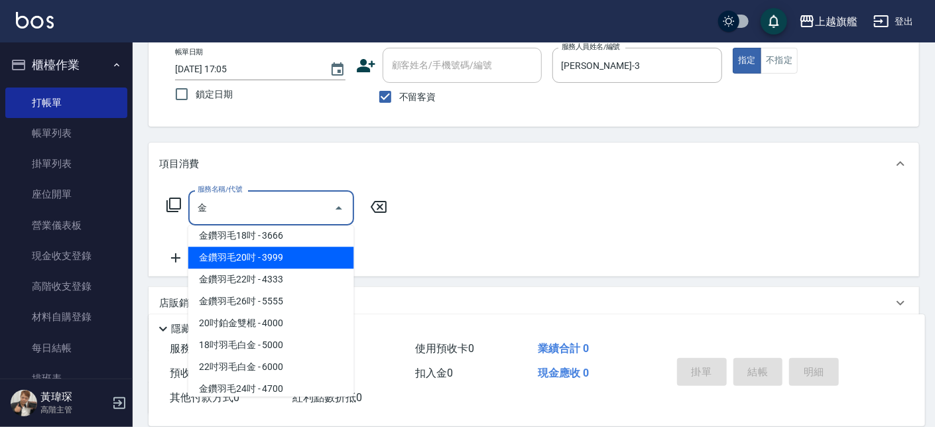
click at [262, 262] on span "金鑽羽毛20吋 - 3999" at bounding box center [271, 258] width 166 height 22
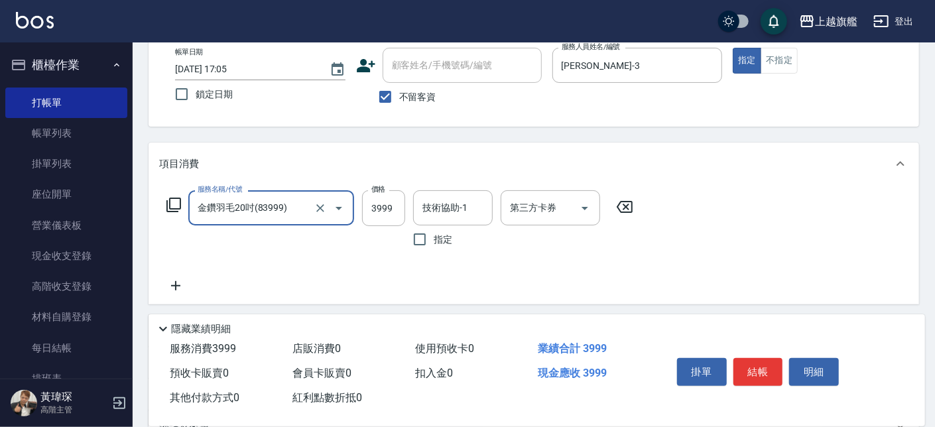
type input "金鑽羽毛20吋(83999)"
click at [180, 282] on icon at bounding box center [175, 286] width 33 height 16
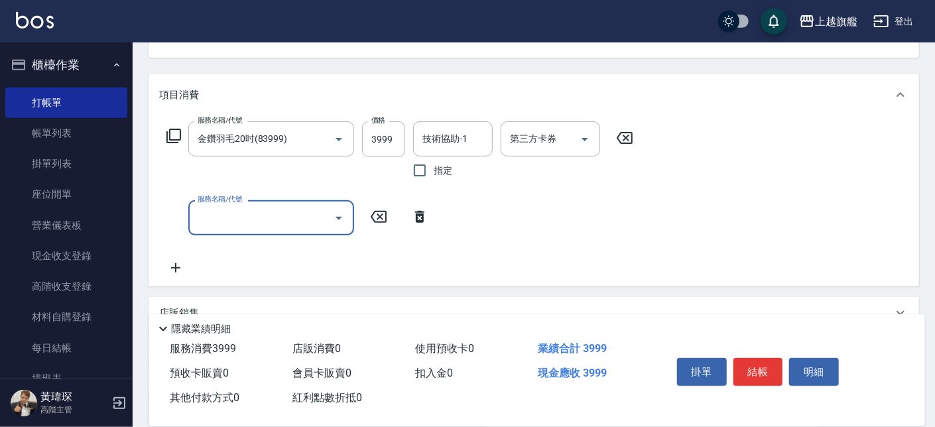
scroll to position [150, 0]
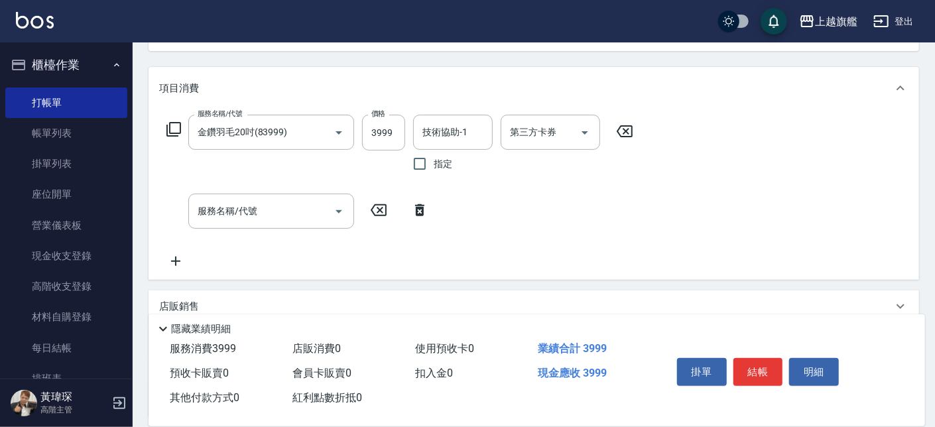
click at [178, 262] on icon at bounding box center [175, 261] width 33 height 16
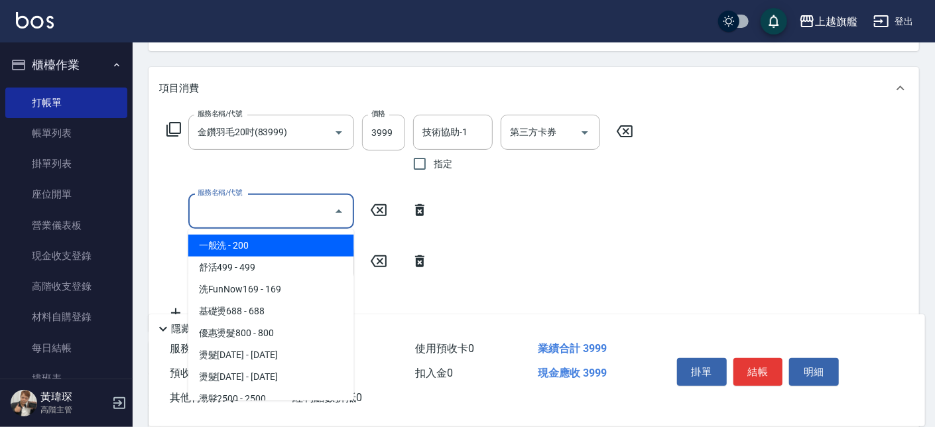
click at [250, 205] on input "服務名稱/代號" at bounding box center [261, 211] width 134 height 23
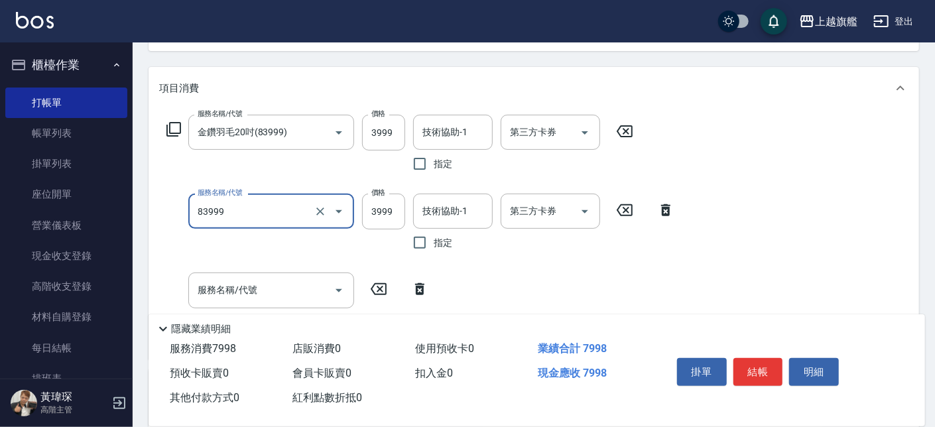
type input "金鑽羽毛20吋(83999)"
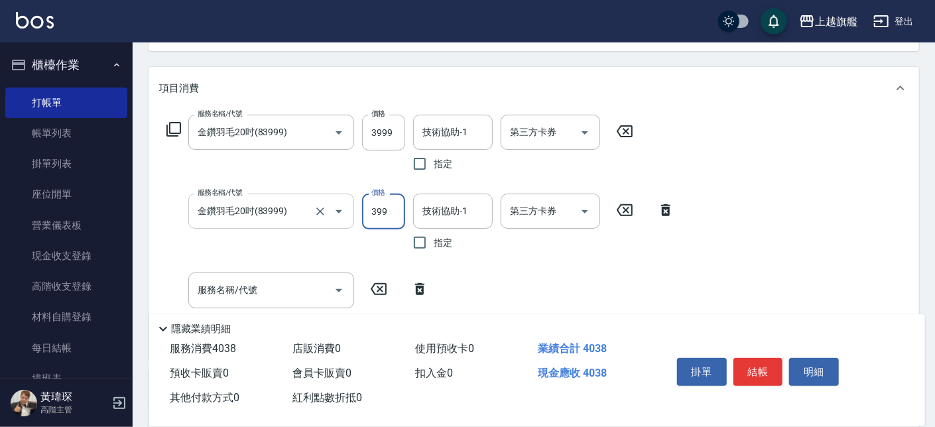
type input "3999"
click at [212, 297] on input "服務名稱/代號" at bounding box center [261, 289] width 134 height 23
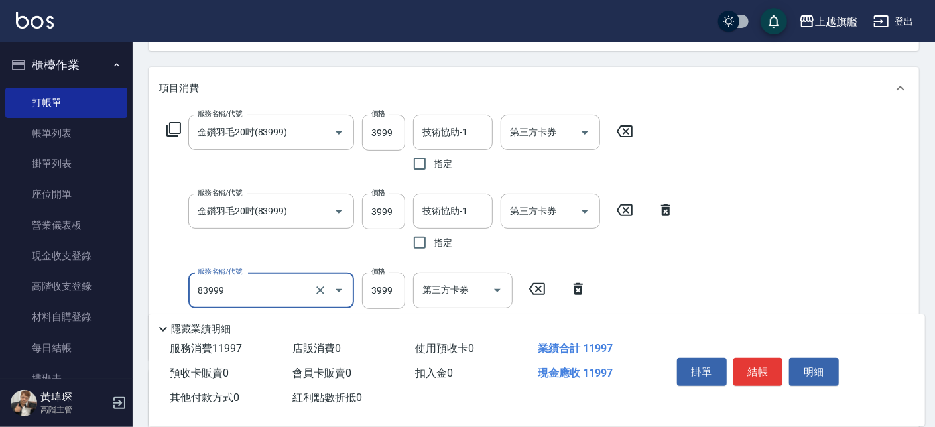
type input "金鑽羽毛20吋(83999)"
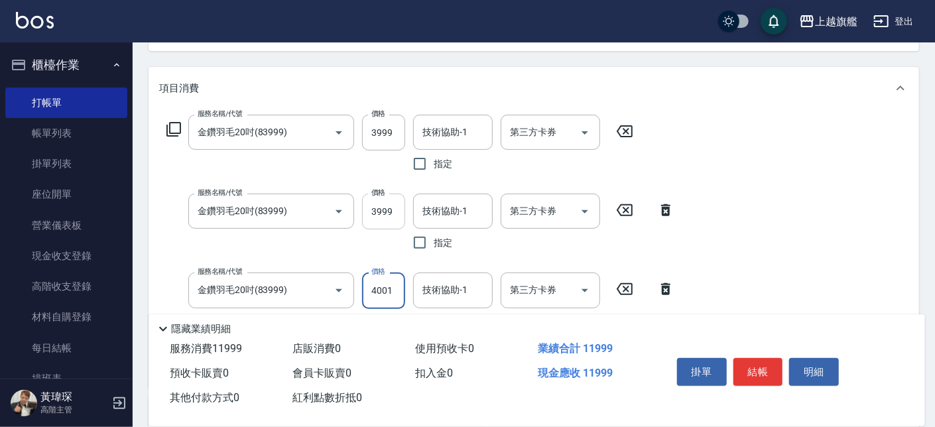
type input "4001"
click at [380, 207] on input "3999" at bounding box center [383, 212] width 43 height 36
click at [374, 209] on input "3999" at bounding box center [383, 212] width 43 height 36
type input "4999"
click at [449, 135] on input "技術協助-1" at bounding box center [453, 132] width 68 height 23
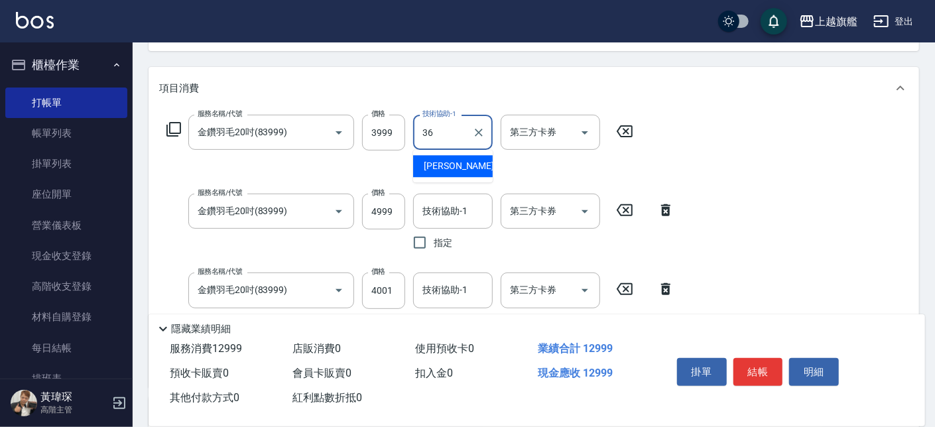
type input "[PERSON_NAME]-36"
click at [441, 222] on input "技術協助-1" at bounding box center [453, 211] width 68 height 23
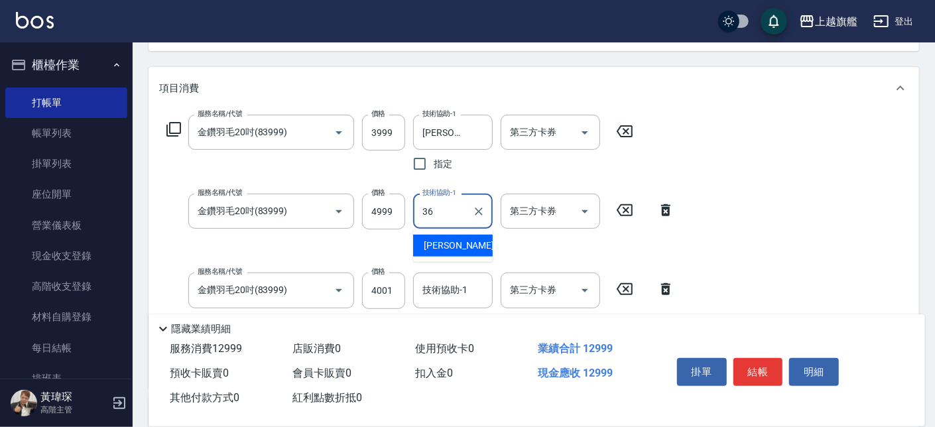
click at [444, 243] on span "[PERSON_NAME] -36" at bounding box center [466, 246] width 84 height 14
type input "[PERSON_NAME]-36"
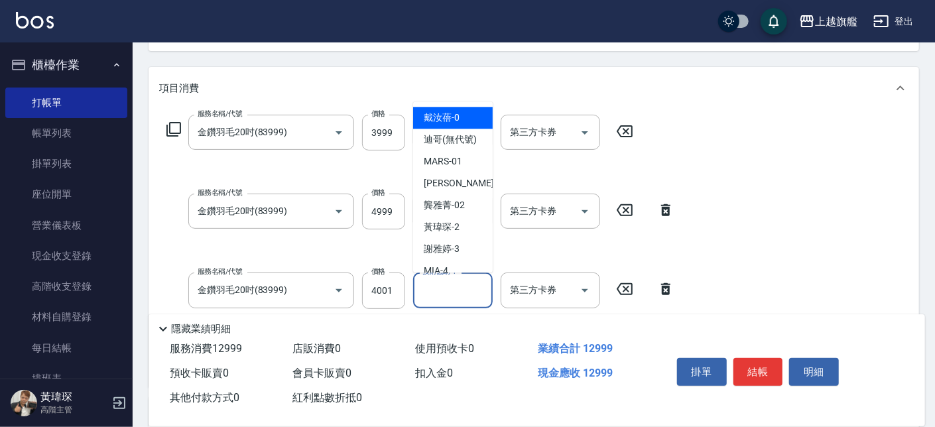
click at [443, 290] on input "技術協助-1" at bounding box center [453, 289] width 68 height 23
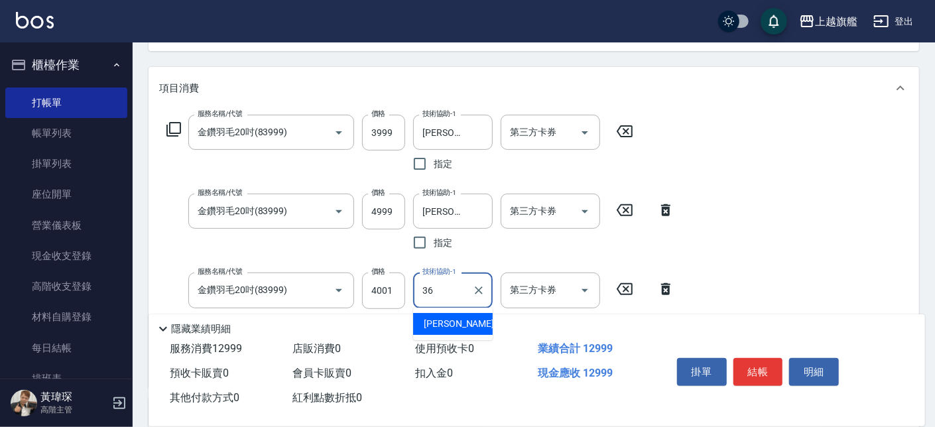
click at [440, 322] on span "[PERSON_NAME] -36" at bounding box center [466, 324] width 84 height 14
type input "[PERSON_NAME]-36"
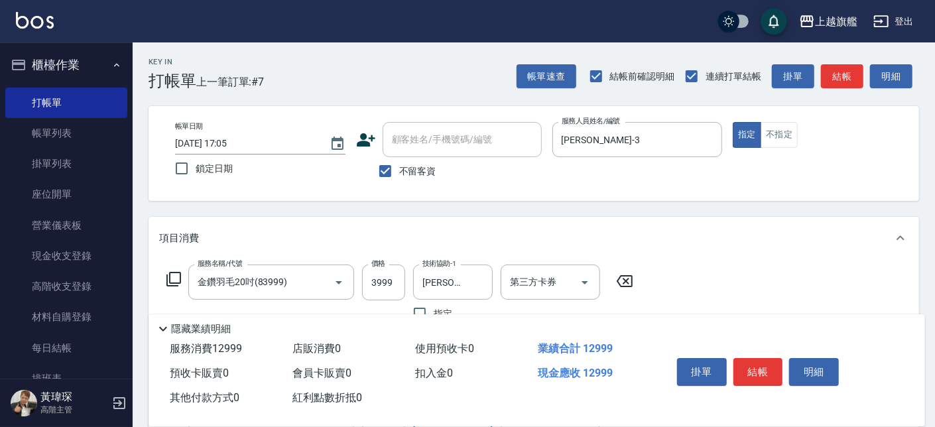
scroll to position [0, 0]
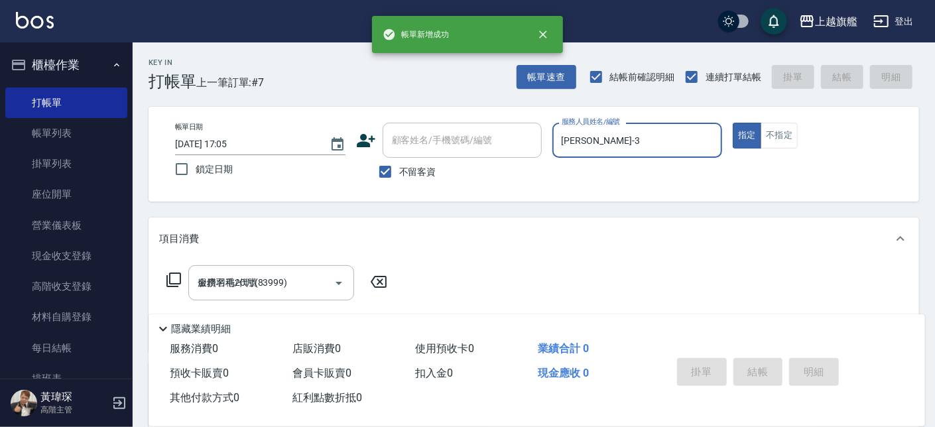
type input "[DATE] 17:07"
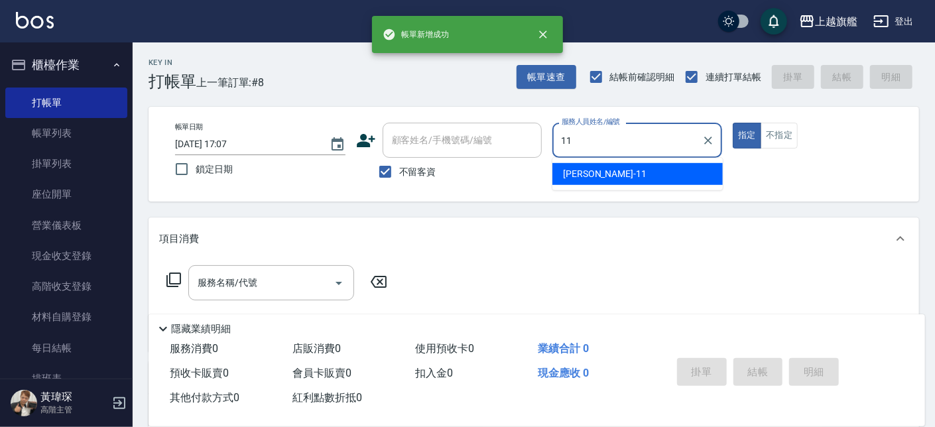
type input "[PERSON_NAME]-11"
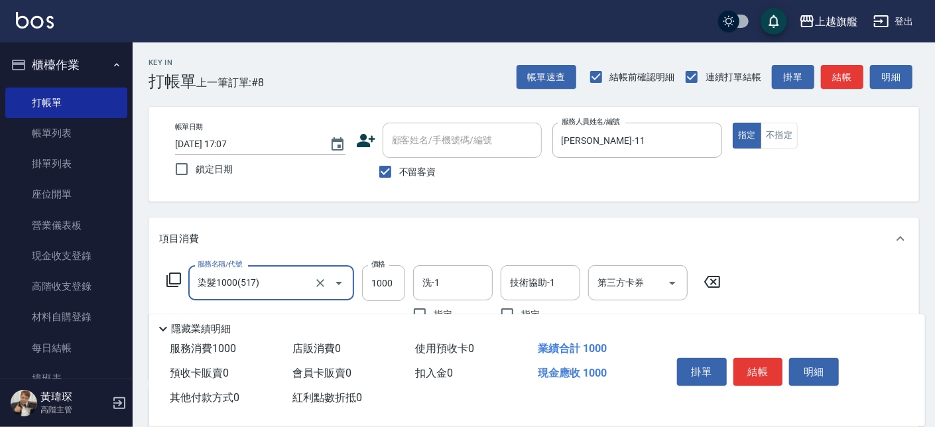
type input "染髮1000(517)"
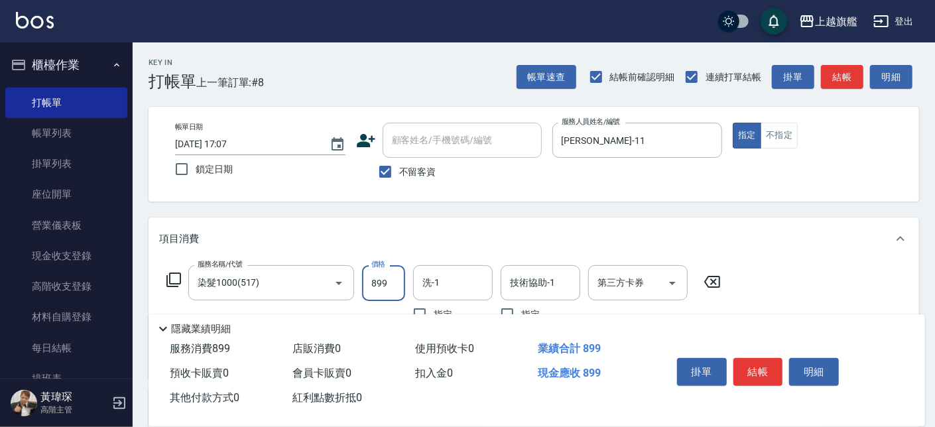
type input "899"
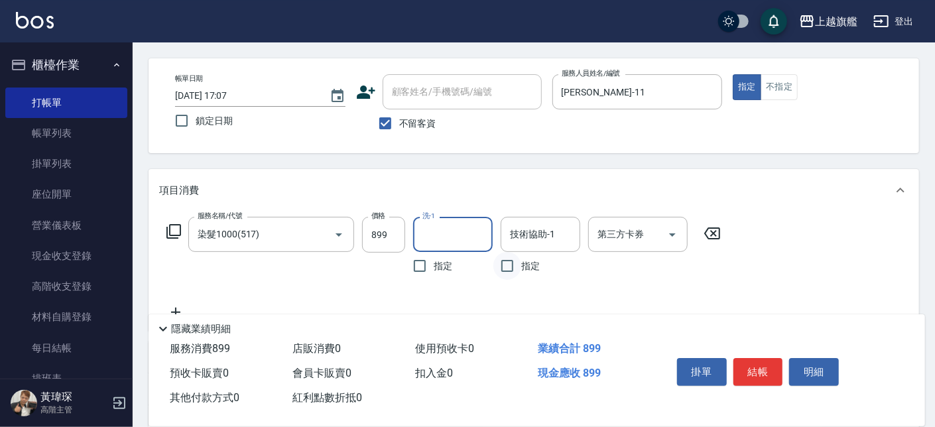
scroll to position [75, 0]
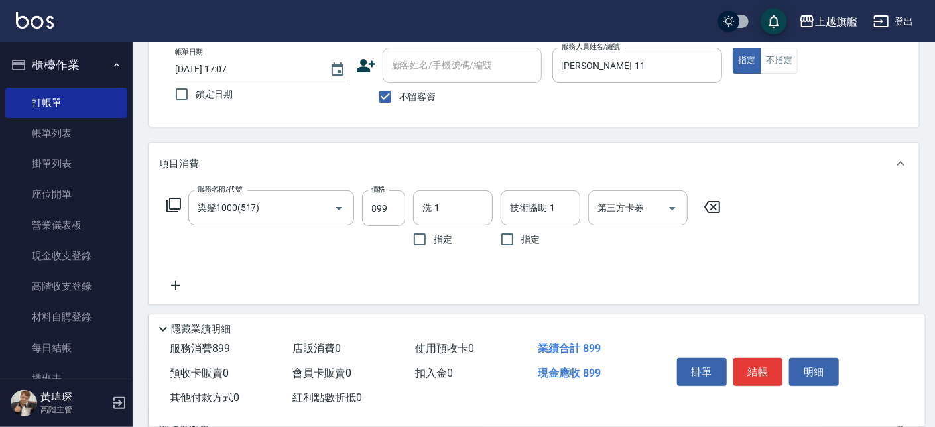
click at [182, 286] on icon at bounding box center [175, 286] width 33 height 16
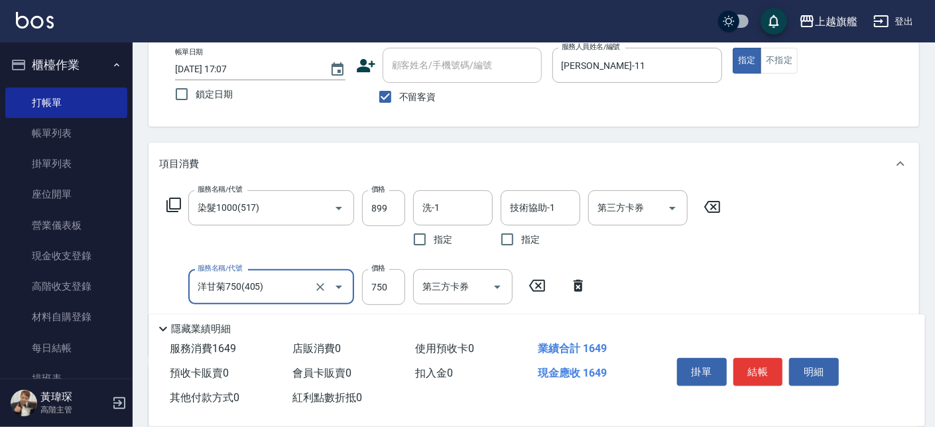
type input "洋甘菊750(405)"
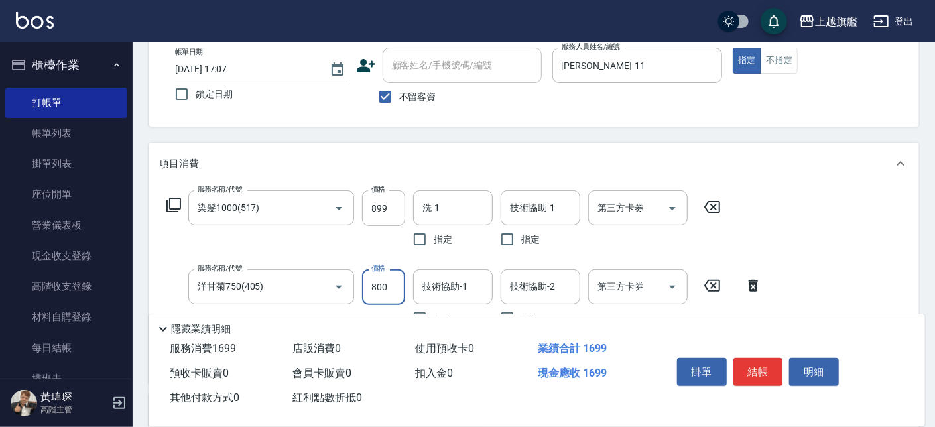
type input "800"
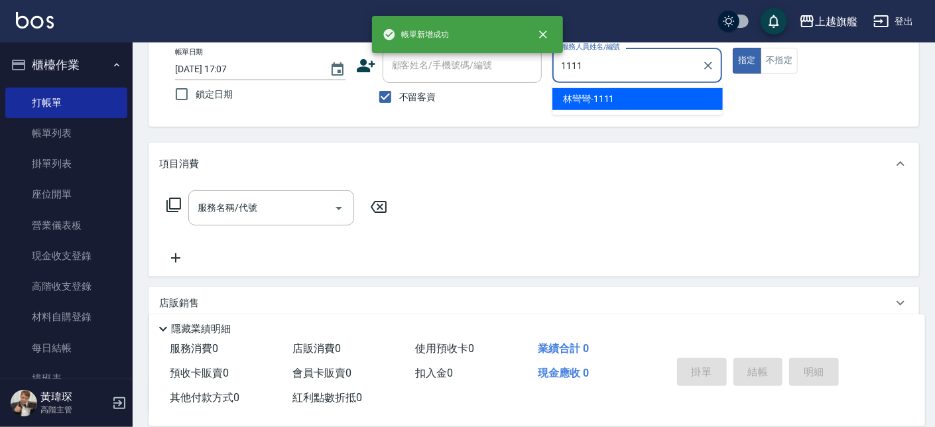
type input "林彎彎-1111"
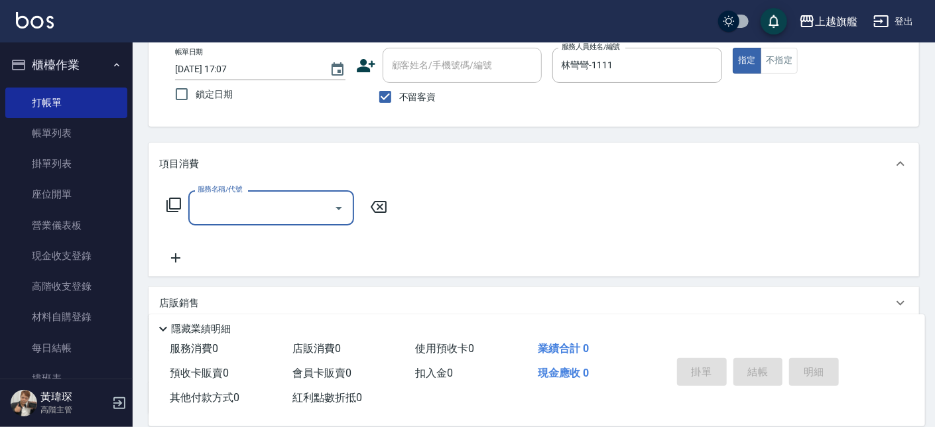
type input "1"
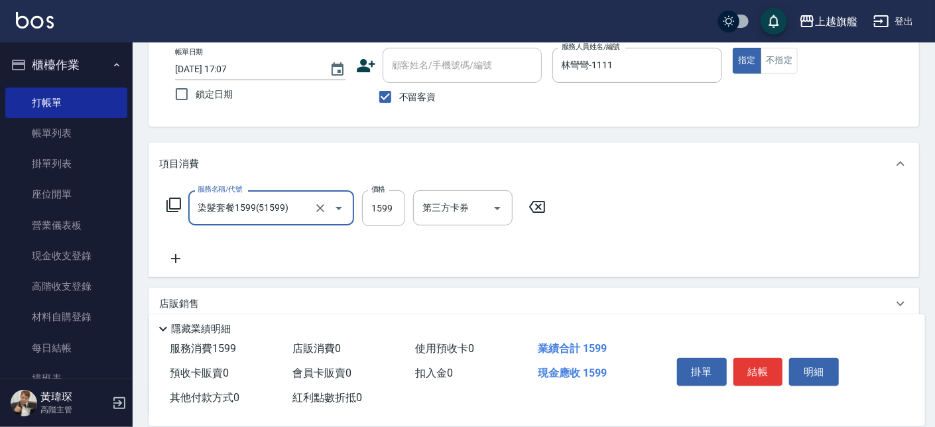
type input "染髮套餐1599(51599)"
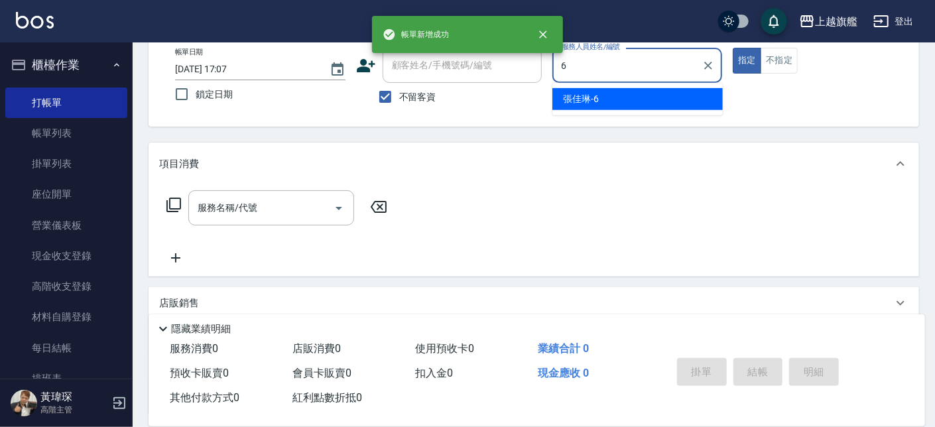
type input "[PERSON_NAME]-6"
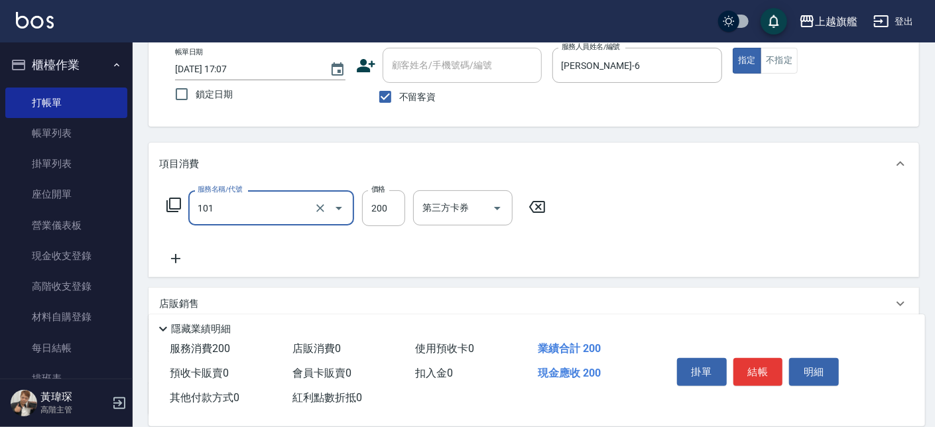
type input "一般洗(101)"
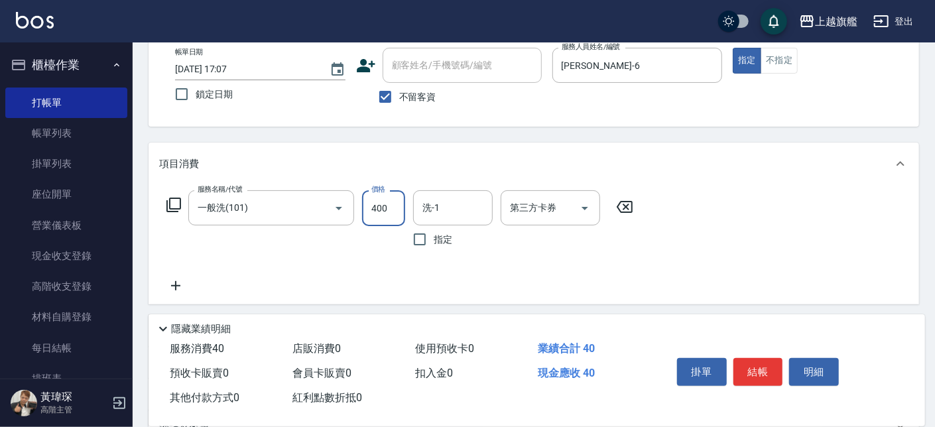
type input "400"
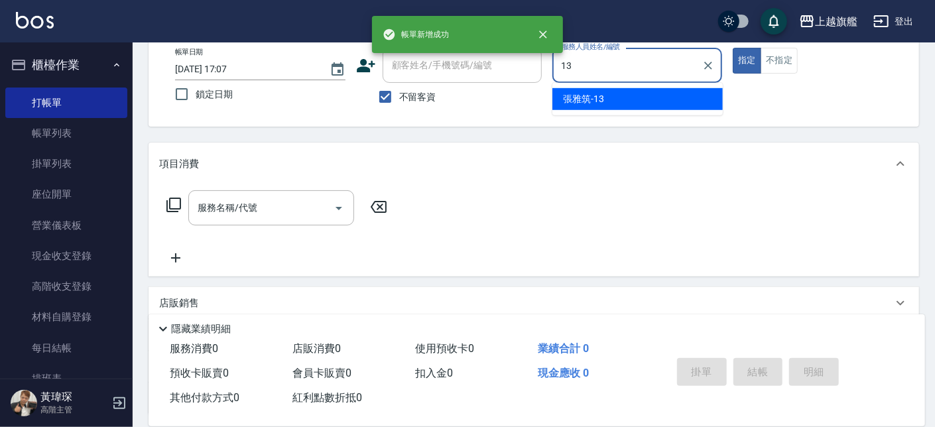
type input "[PERSON_NAME]-13"
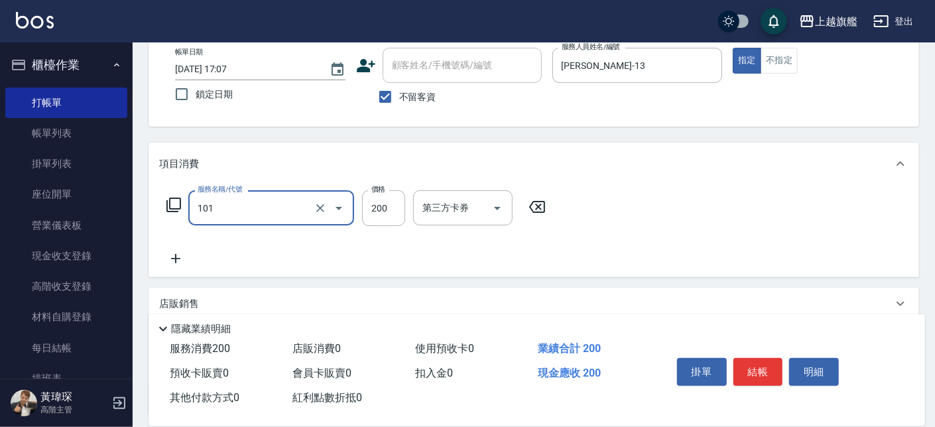
type input "一般洗(101)"
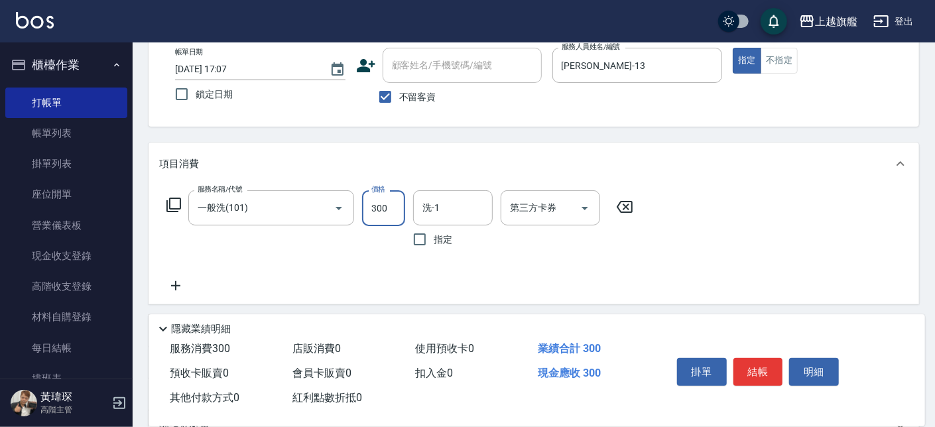
type input "300"
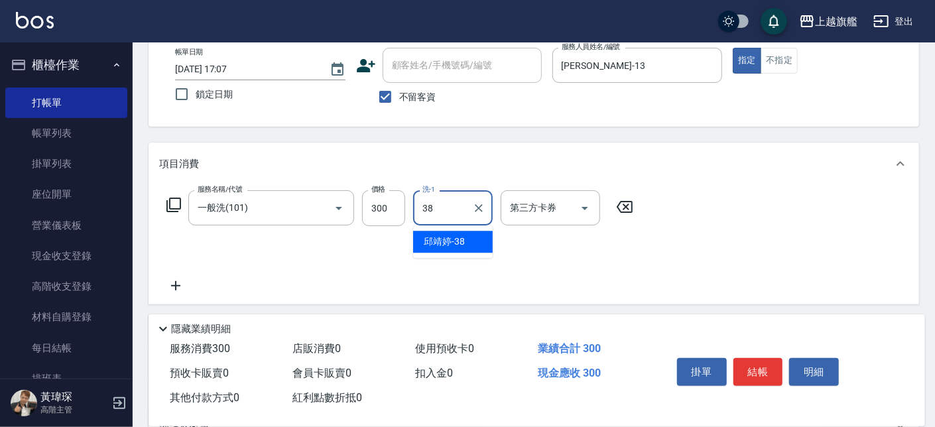
type input "[PERSON_NAME]-38"
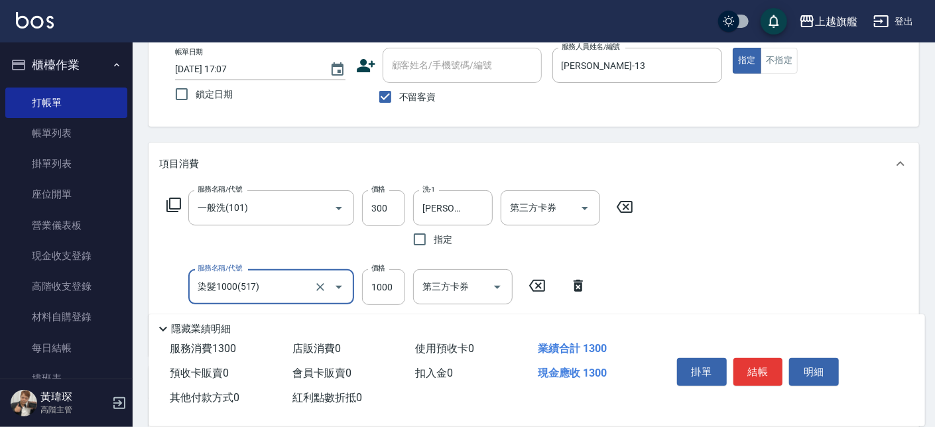
type input "染髮1000(517)"
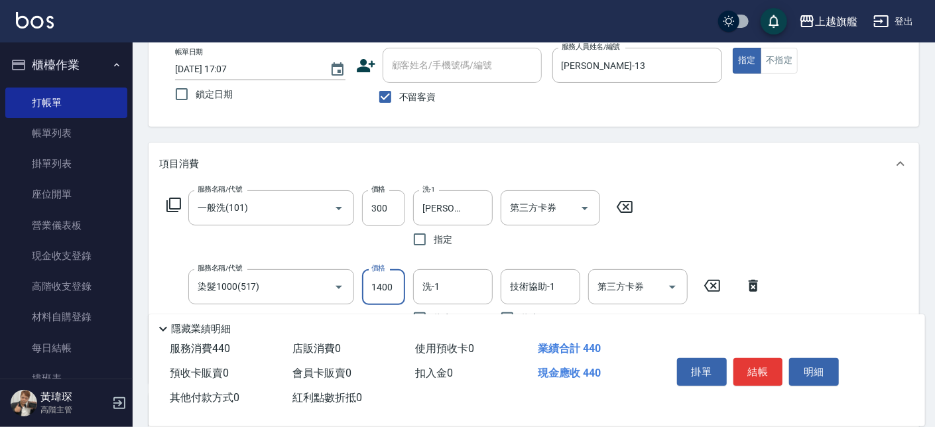
type input "1400"
type input "[PERSON_NAME]-38"
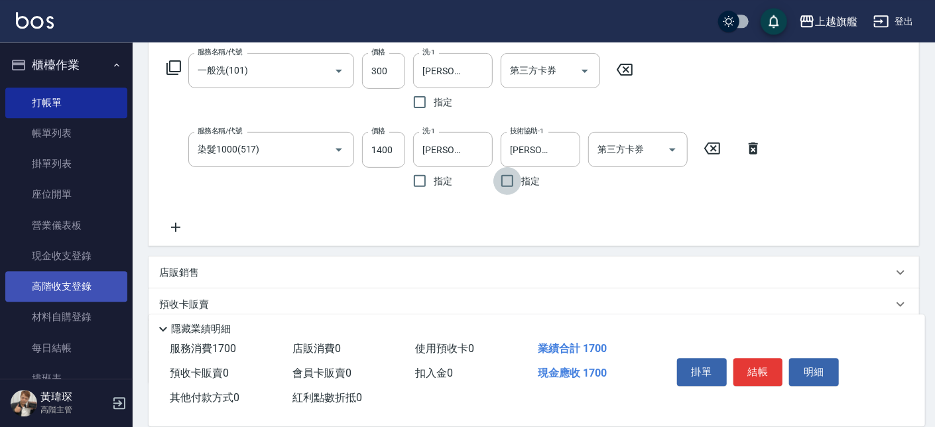
scroll to position [226, 0]
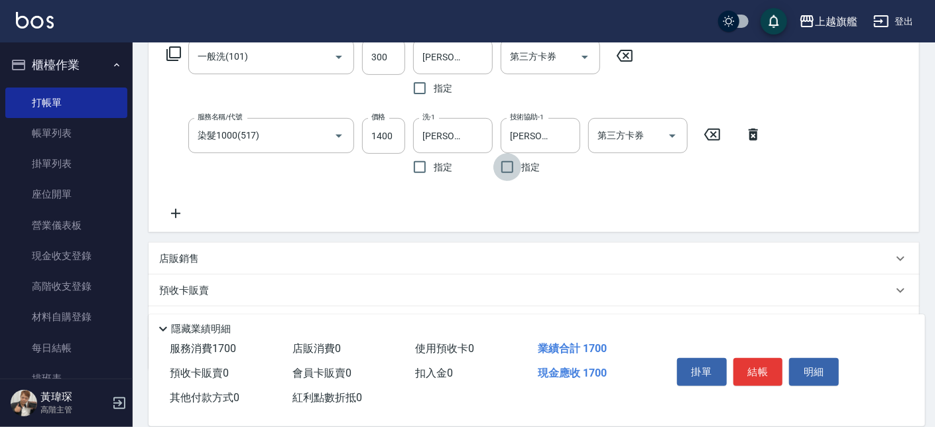
click at [183, 209] on icon at bounding box center [175, 213] width 33 height 16
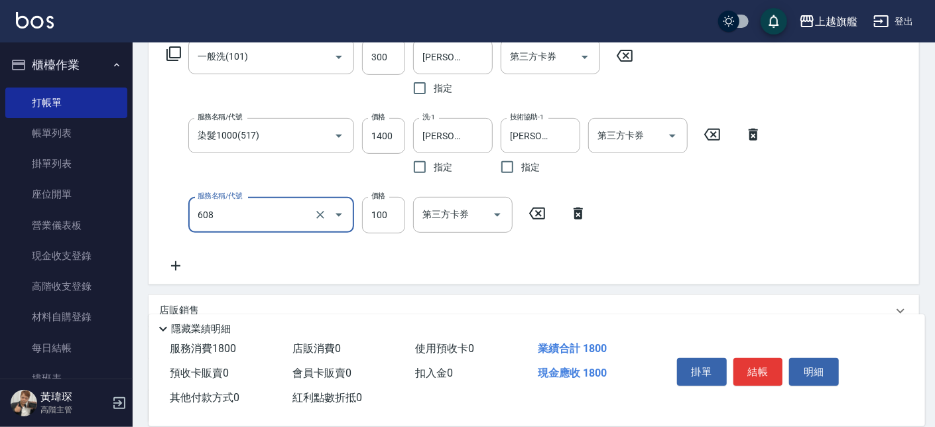
type input "專業/順護100(608)"
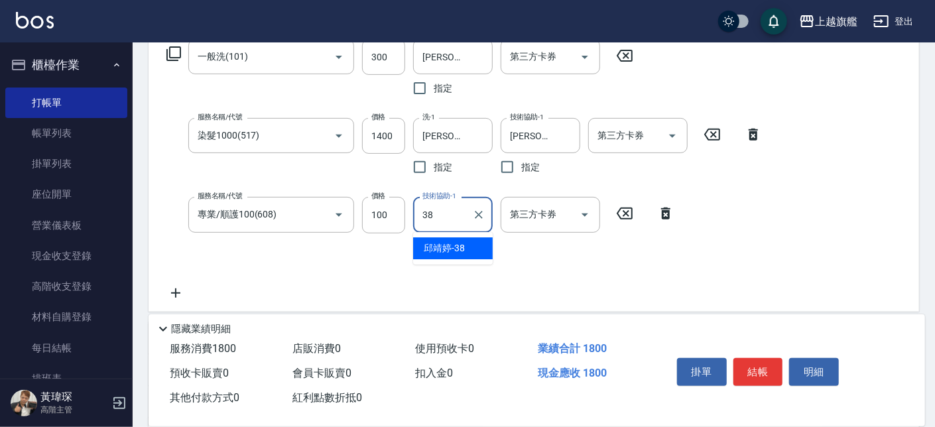
type input "[PERSON_NAME]-38"
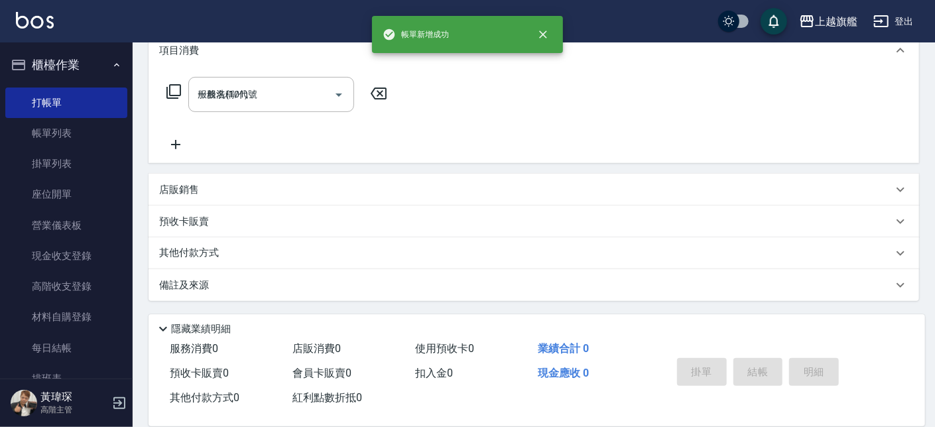
type input "[DATE] 17:08"
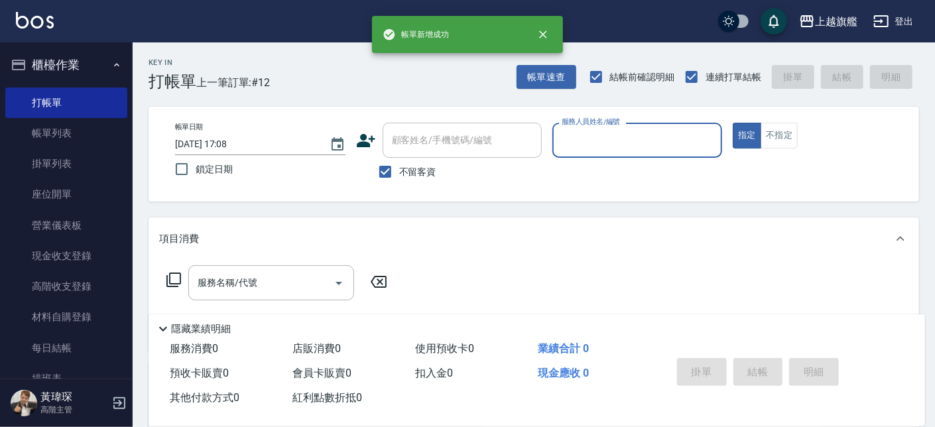
click at [78, 51] on button "櫃檯作業" at bounding box center [66, 65] width 122 height 34
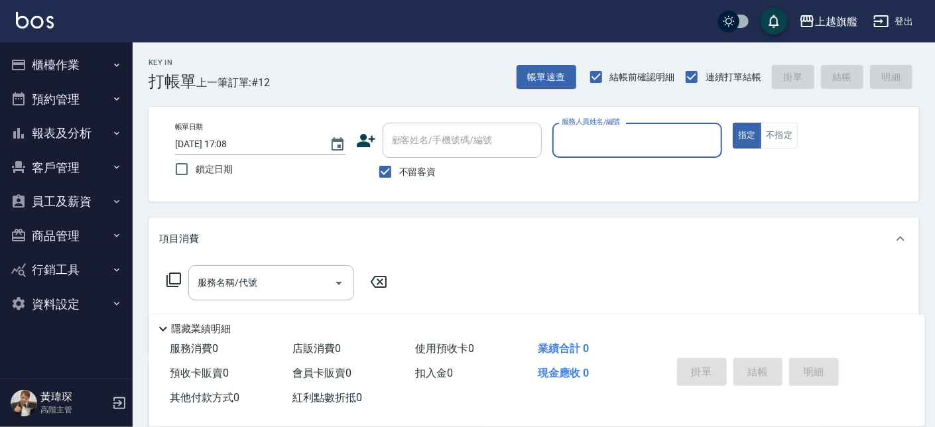
click at [76, 129] on button "報表及分析" at bounding box center [66, 133] width 122 height 34
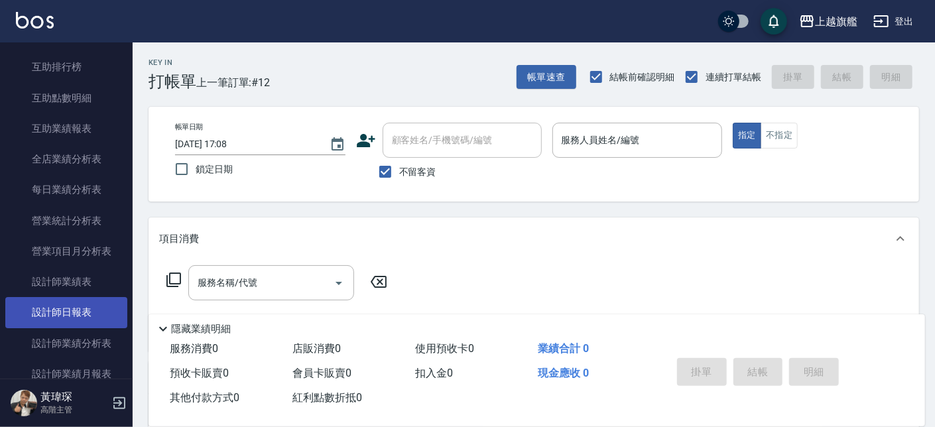
scroll to position [319, 0]
click at [71, 306] on link "設計師日報表" at bounding box center [66, 311] width 122 height 30
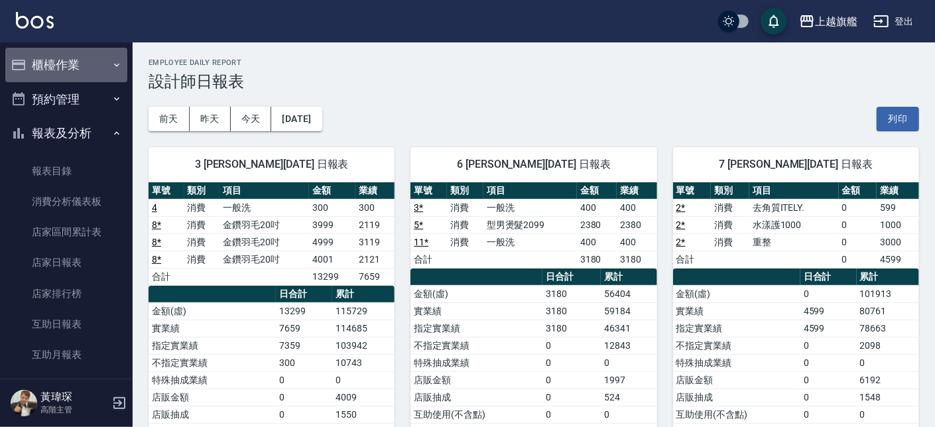
drag, startPoint x: 87, startPoint y: 70, endPoint x: 86, endPoint y: 77, distance: 7.3
click at [86, 69] on button "櫃檯作業" at bounding box center [66, 65] width 122 height 34
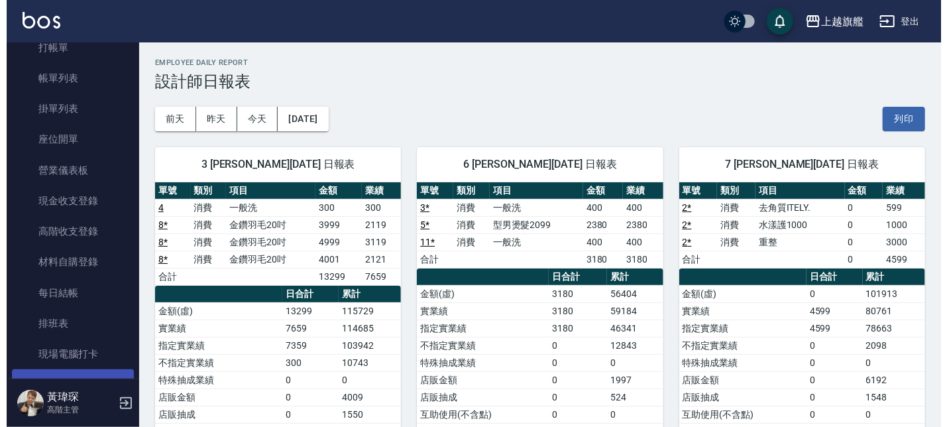
scroll to position [319, 0]
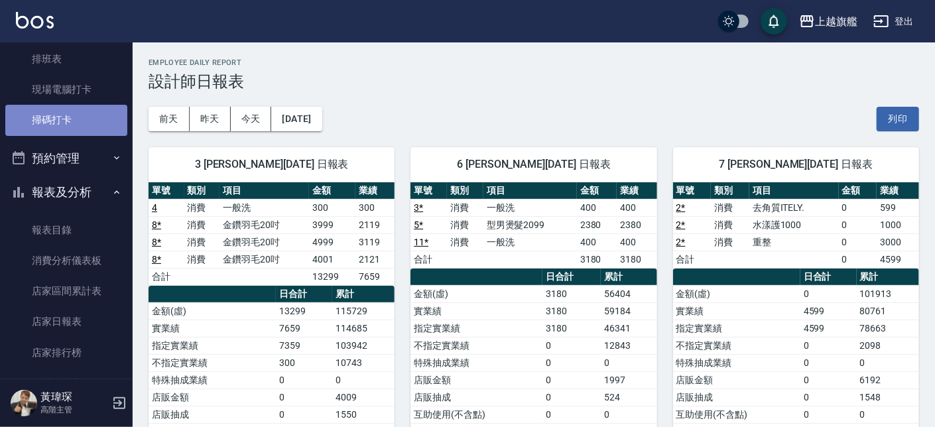
click at [82, 119] on link "掃碼打卡" at bounding box center [66, 120] width 122 height 30
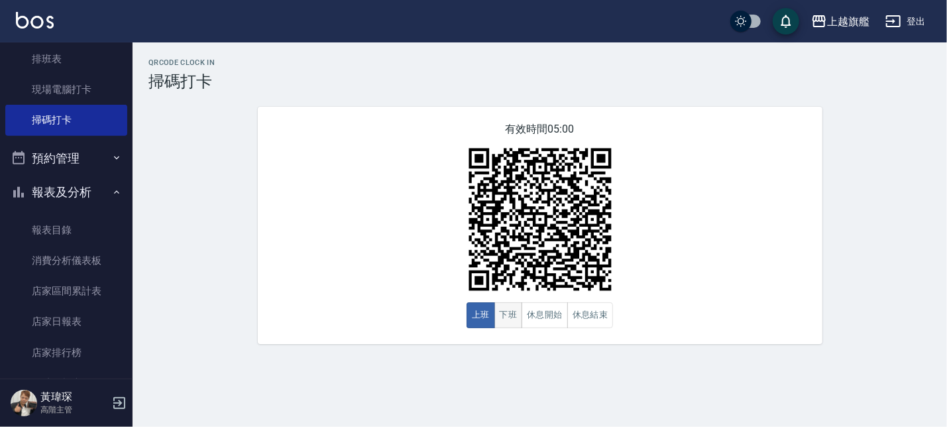
click at [506, 316] on button "下班" at bounding box center [508, 315] width 29 height 26
